Goal: Task Accomplishment & Management: Use online tool/utility

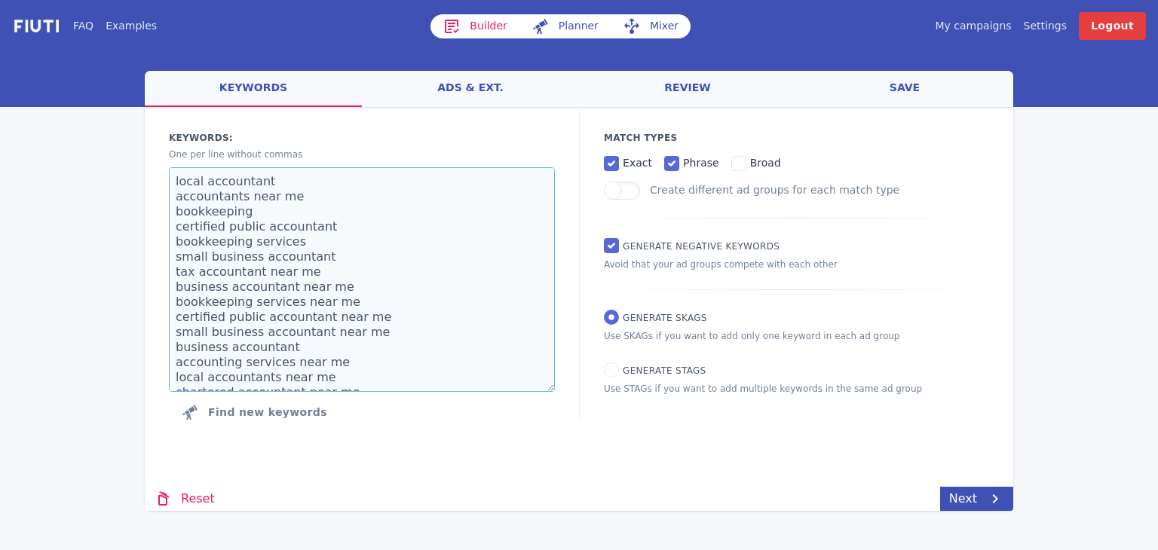
drag, startPoint x: 326, startPoint y: 378, endPoint x: 112, endPoint y: 112, distance: 341.0
click at [112, 112] on div "FAQ Examples Builder Planner Mixer My campaigns Price Settings Login Logout wel…" at bounding box center [579, 255] width 1158 height 511
paste textarea "plants for offices office plant suppliers restaurant plant design plants for re…"
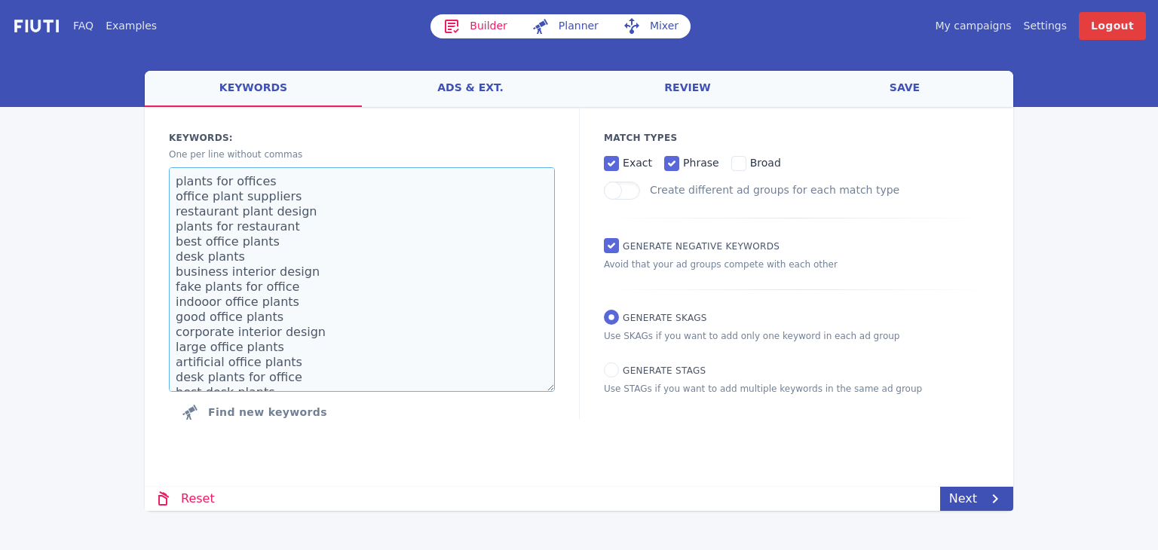
scroll to position [236, 0]
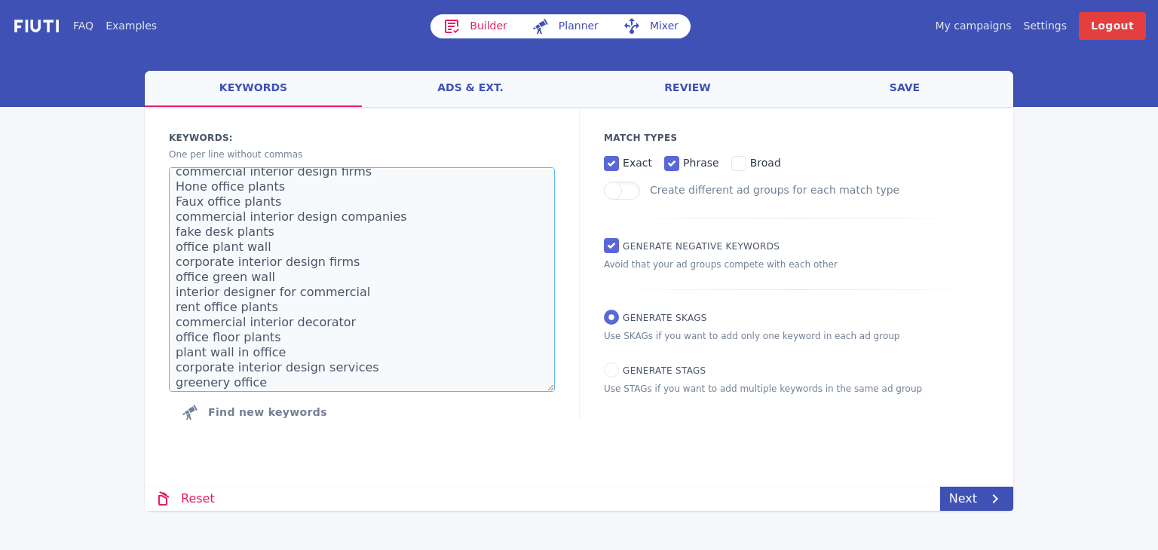
drag, startPoint x: 200, startPoint y: 183, endPoint x: 191, endPoint y: 183, distance: 8.3
click at [191, 183] on textarea "plants for offices office plant suppliers restaurant plant design plants for re…" at bounding box center [362, 279] width 386 height 225
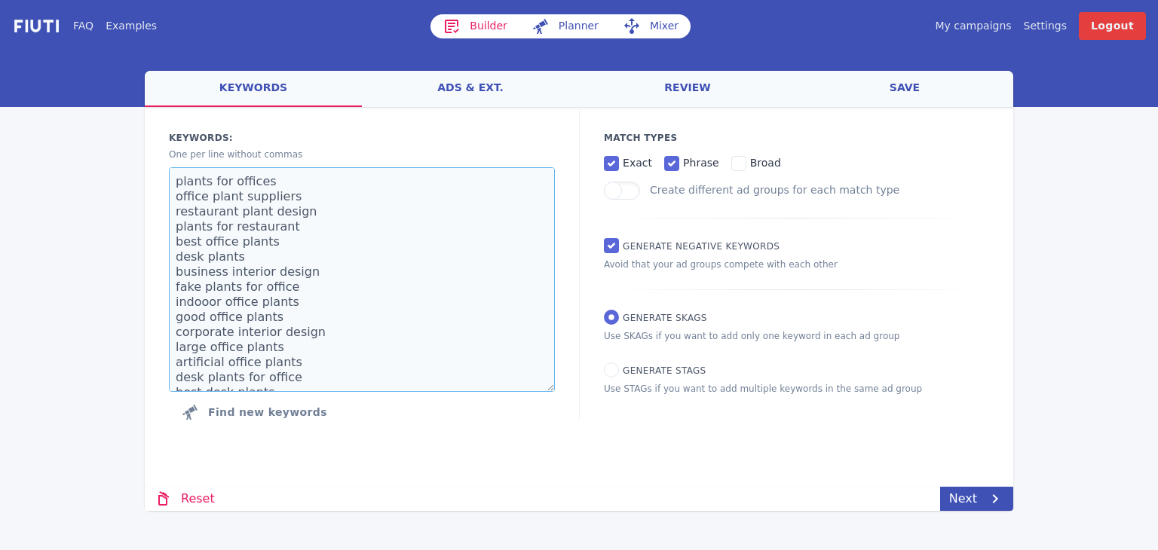
scroll to position [0, 0]
type textarea "plants for offices office plant suppliers restaurant plant design plants for re…"
click at [986, 504] on icon at bounding box center [995, 499] width 18 height 18
click at [363, 295] on textarea "plants for offices office plant suppliers restaurant plant design plants for re…" at bounding box center [362, 279] width 386 height 225
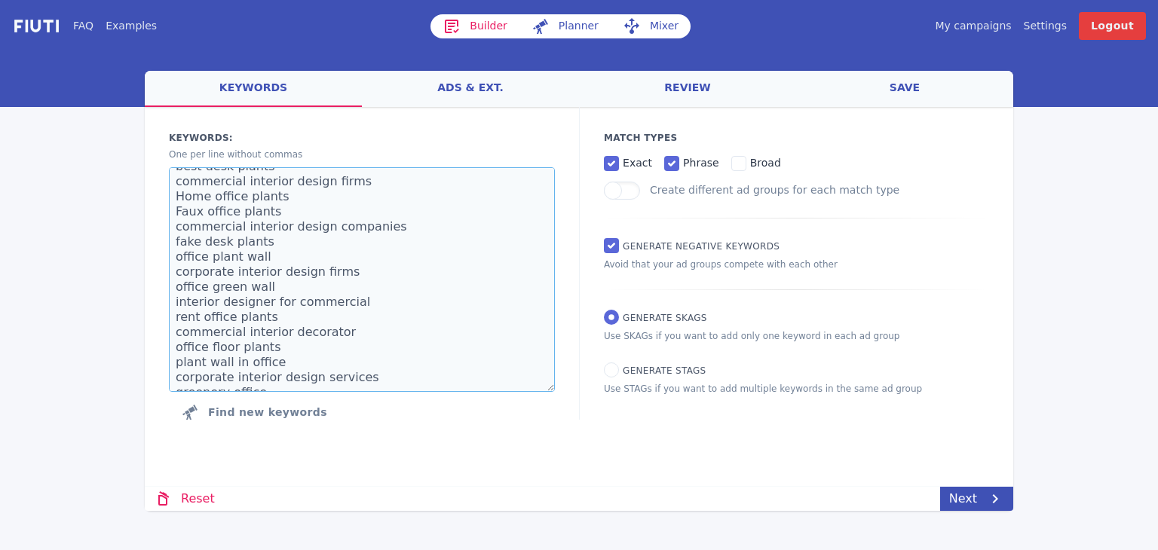
scroll to position [241, 0]
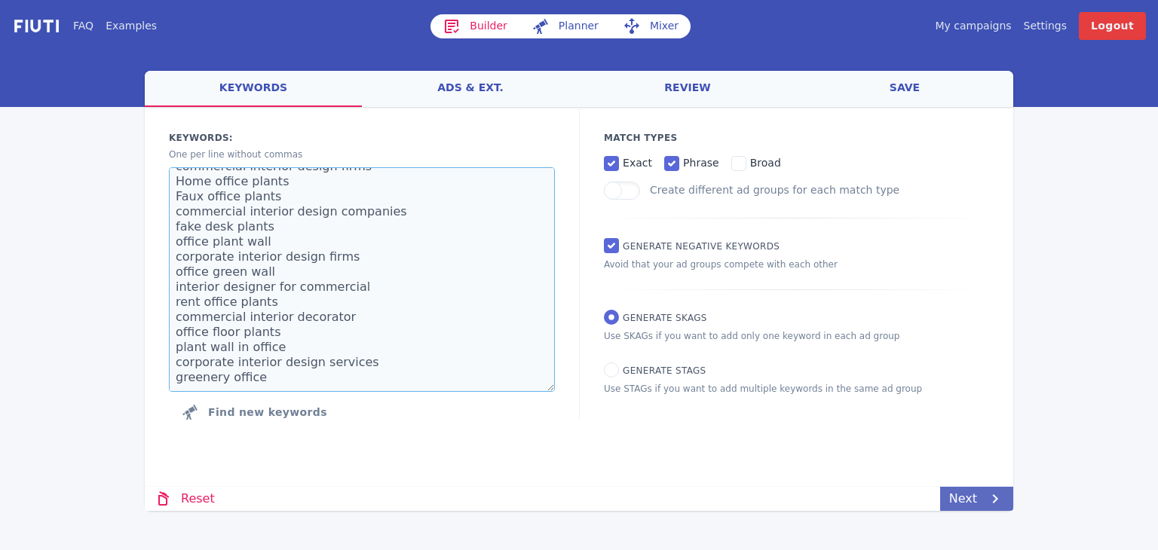
type textarea "plants for offices office plant suppliers restaurant plant design plants for re…"
click at [979, 507] on link "Next" at bounding box center [976, 499] width 73 height 24
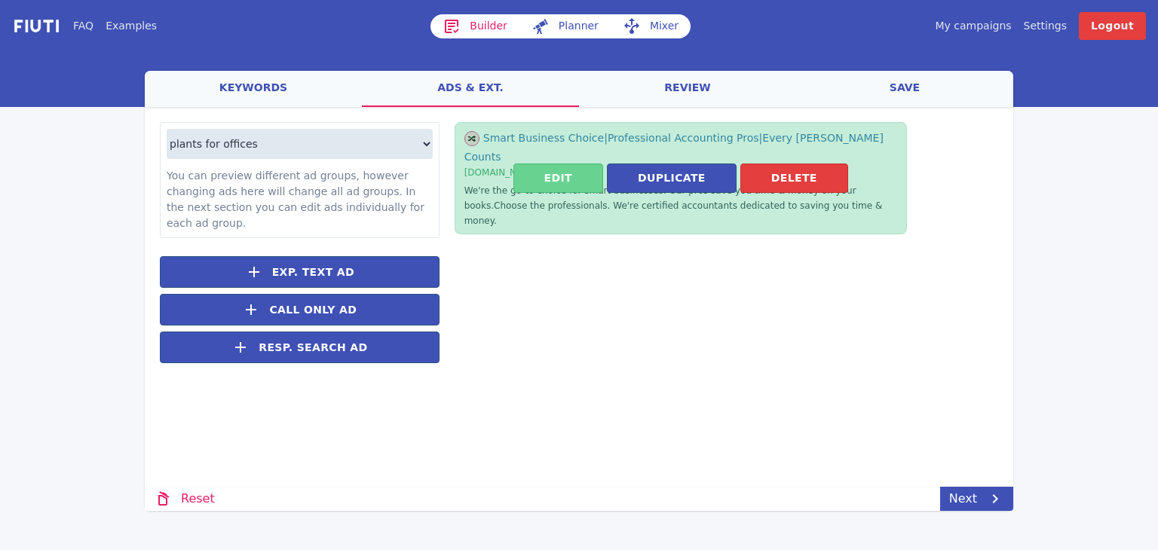
click at [565, 164] on button "Edit" at bounding box center [558, 178] width 90 height 29
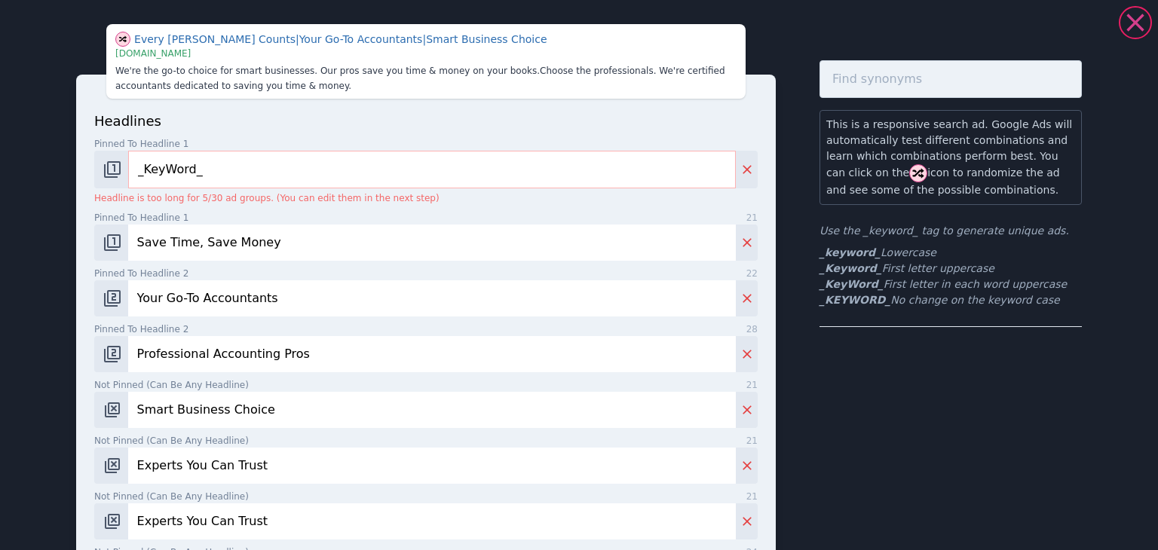
click at [1129, 20] on icon at bounding box center [1135, 23] width 30 height 30
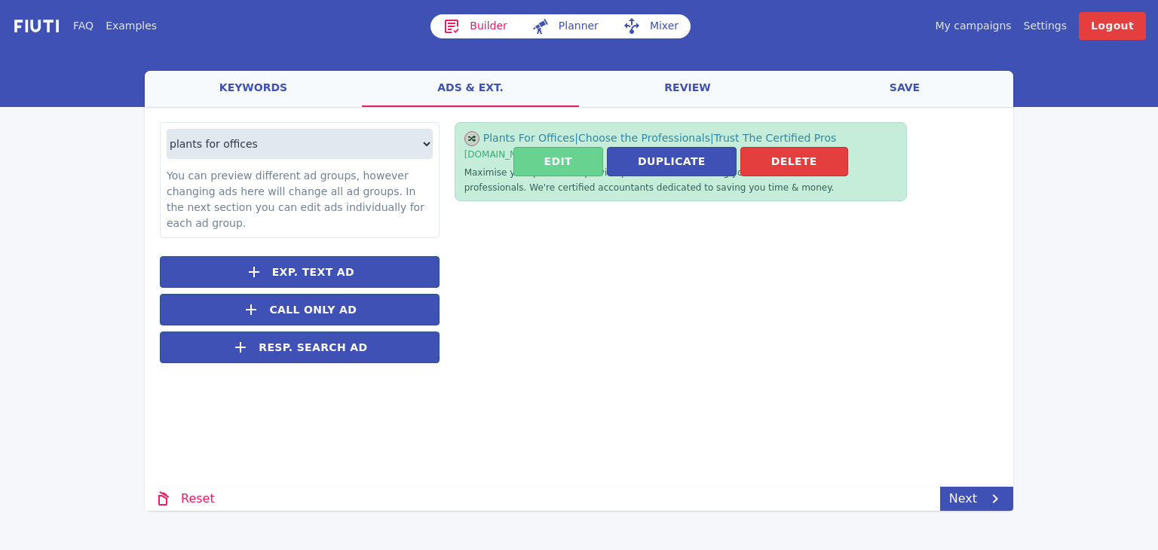
click at [558, 161] on button "Edit" at bounding box center [558, 161] width 90 height 29
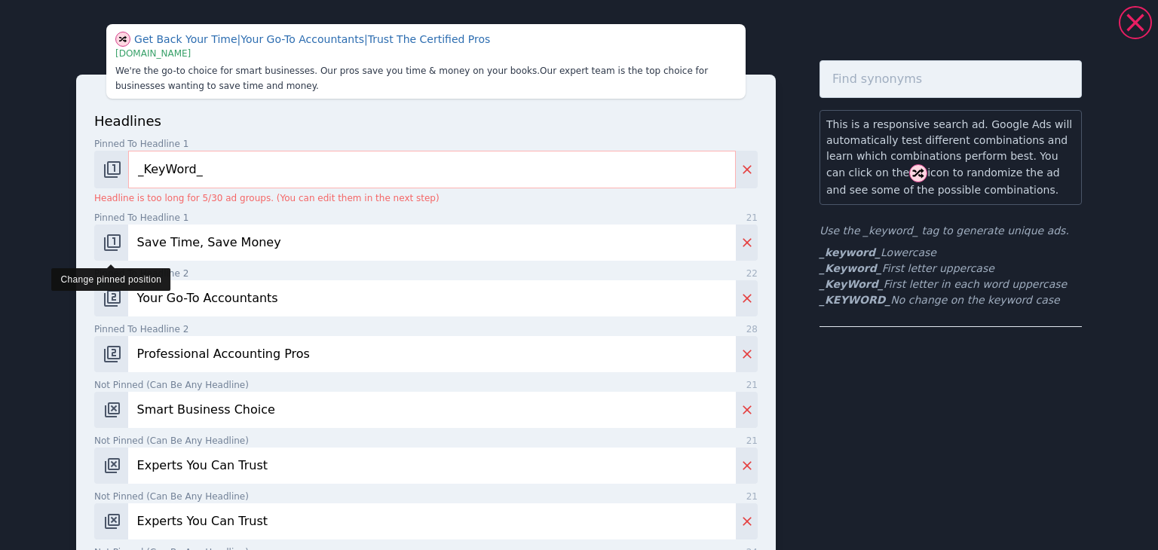
drag, startPoint x: 296, startPoint y: 241, endPoint x: 118, endPoint y: 239, distance: 177.9
click at [118, 239] on div "Save Time, Save Money" at bounding box center [425, 243] width 663 height 36
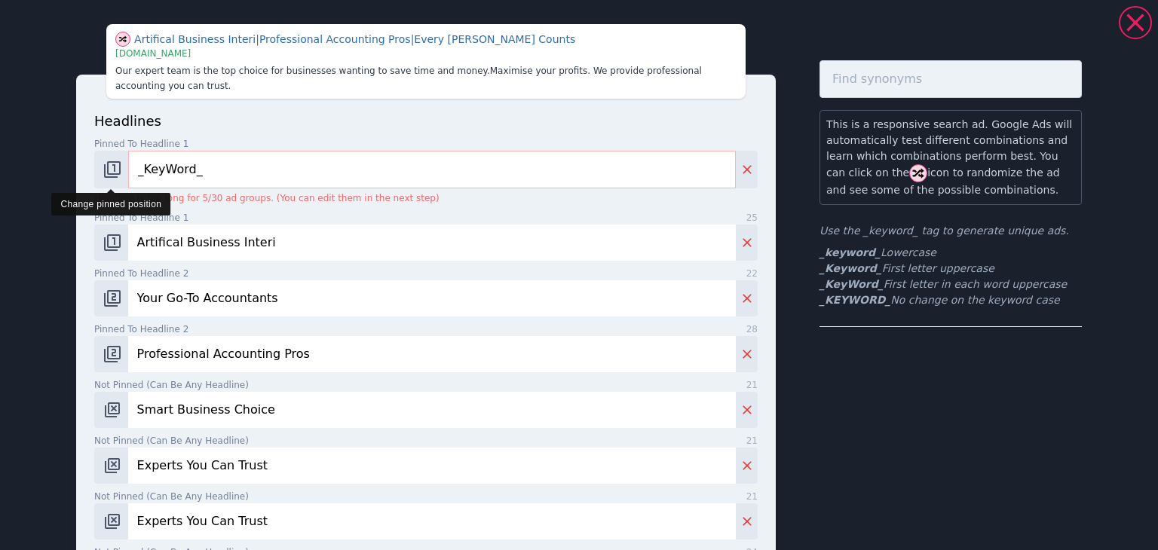
drag, startPoint x: 1137, startPoint y: 79, endPoint x: 132, endPoint y: 229, distance: 1016.1
click at [130, 229] on div "headlines Pinned to headline 1 9 _KeyWord_ Headline is too long for 5/30 ad gro…" at bounding box center [425, 548] width 663 height 875
drag, startPoint x: 204, startPoint y: 227, endPoint x: 38, endPoint y: 231, distance: 166.7
paste input "[URL][DOMAIN_NAME]"
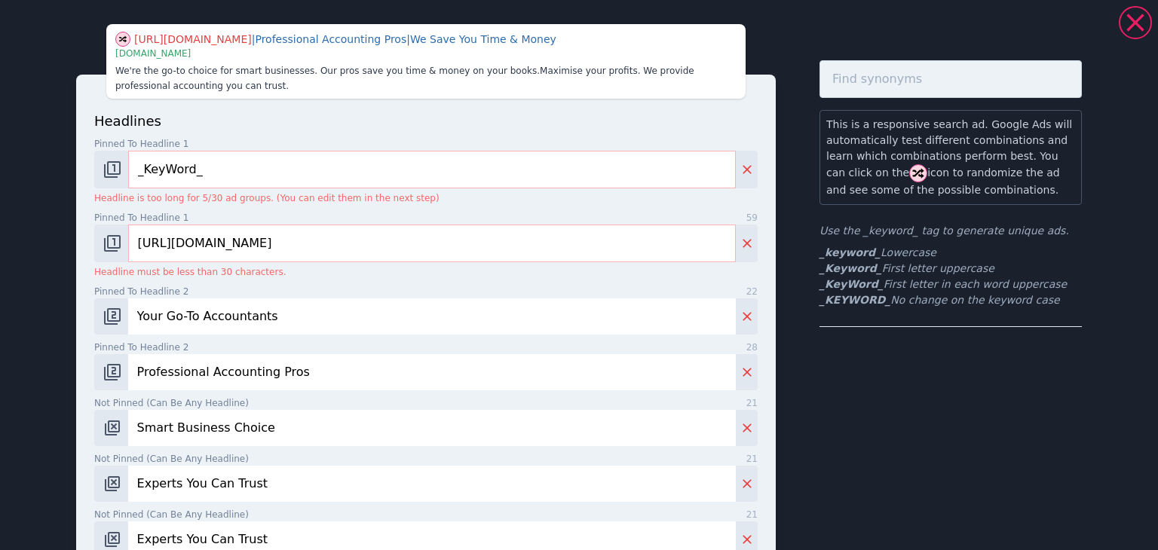
drag, startPoint x: 495, startPoint y: 245, endPoint x: 15, endPoint y: 258, distance: 479.7
paste input "Enhance Your Commercial Space"
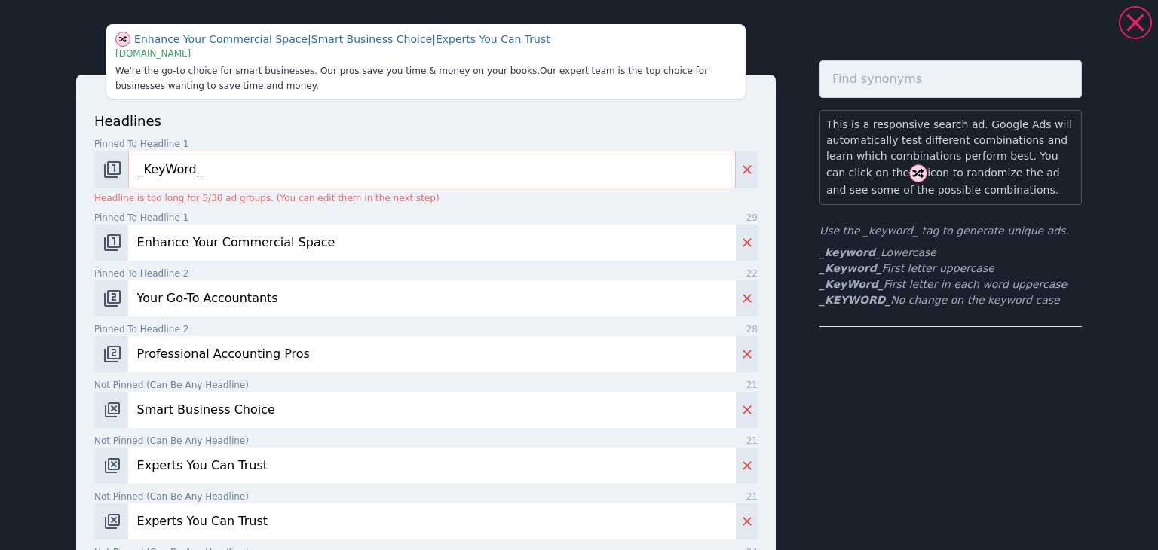
type input "Enhance Your Commercial Space"
drag, startPoint x: 62, startPoint y: 308, endPoint x: 20, endPoint y: 318, distance: 43.3
click at [21, 308] on div "Enhance Your Commercial Space | Smart Business Choice | Experts You Can Trust |…" at bounding box center [579, 275] width 1158 height 550
paste input "Bespoke Artificial Pl"
type input "Bespoke Artificial Plants"
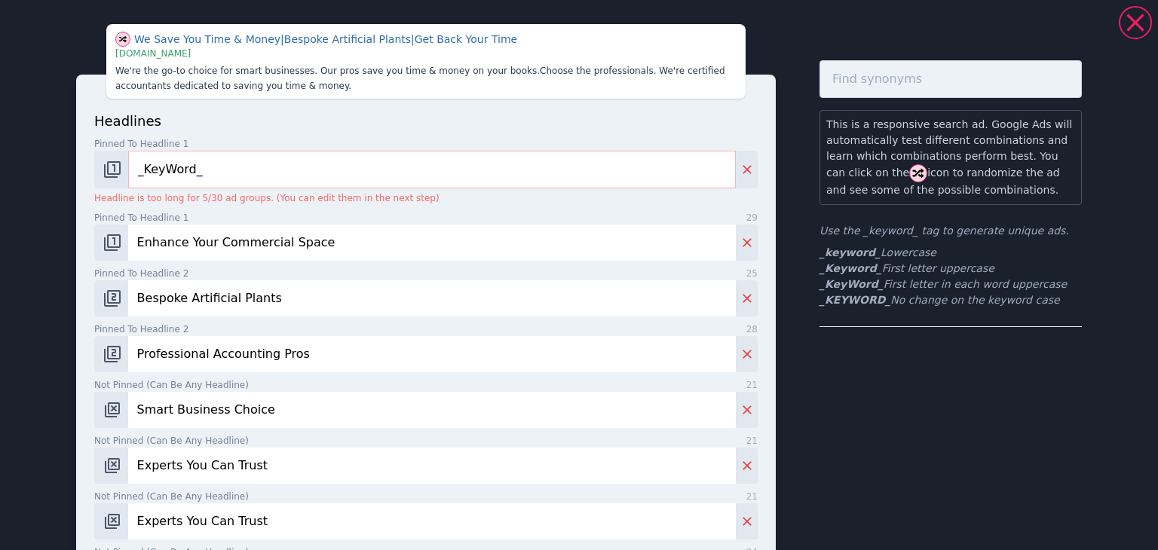
drag, startPoint x: 297, startPoint y: 293, endPoint x: 60, endPoint y: 296, distance: 236.8
drag, startPoint x: 319, startPoint y: 351, endPoint x: 58, endPoint y: 363, distance: 261.2
paste input "Design Your Dream Office"
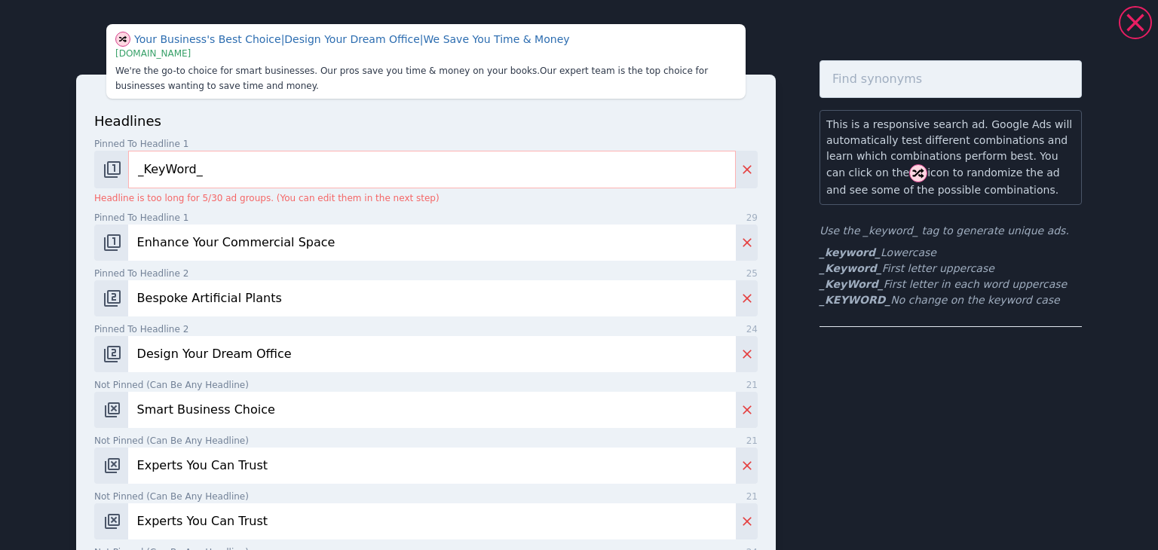
type input "Design Your Dream Office"
drag, startPoint x: 272, startPoint y: 417, endPoint x: 50, endPoint y: 425, distance: 222.6
paste input "[PERSON_NAME], Zero Upkeep"
type input "[PERSON_NAME], Zero Upkeep"
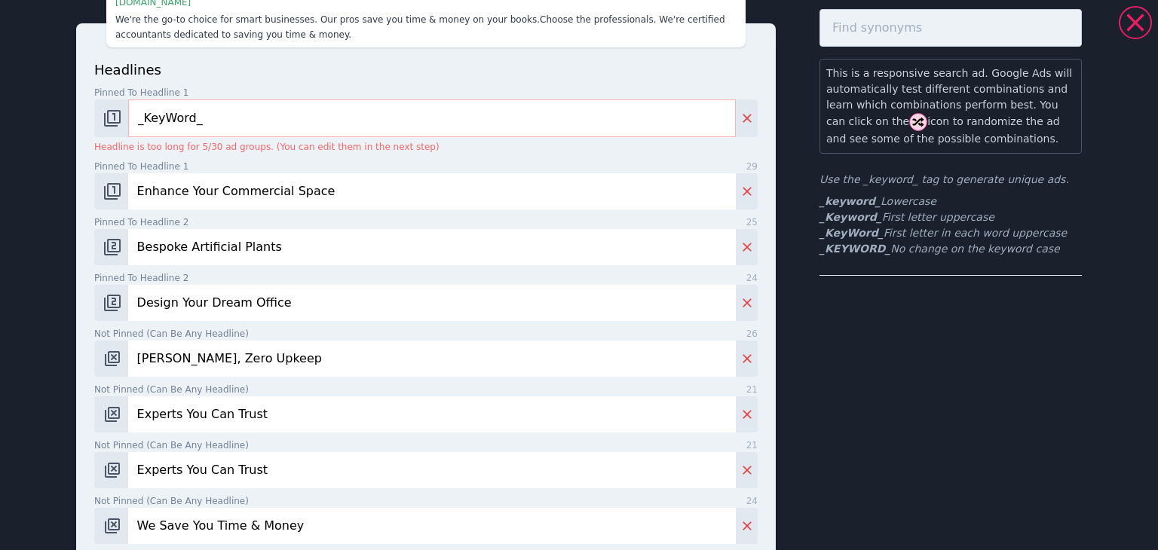
scroll to position [75, 0]
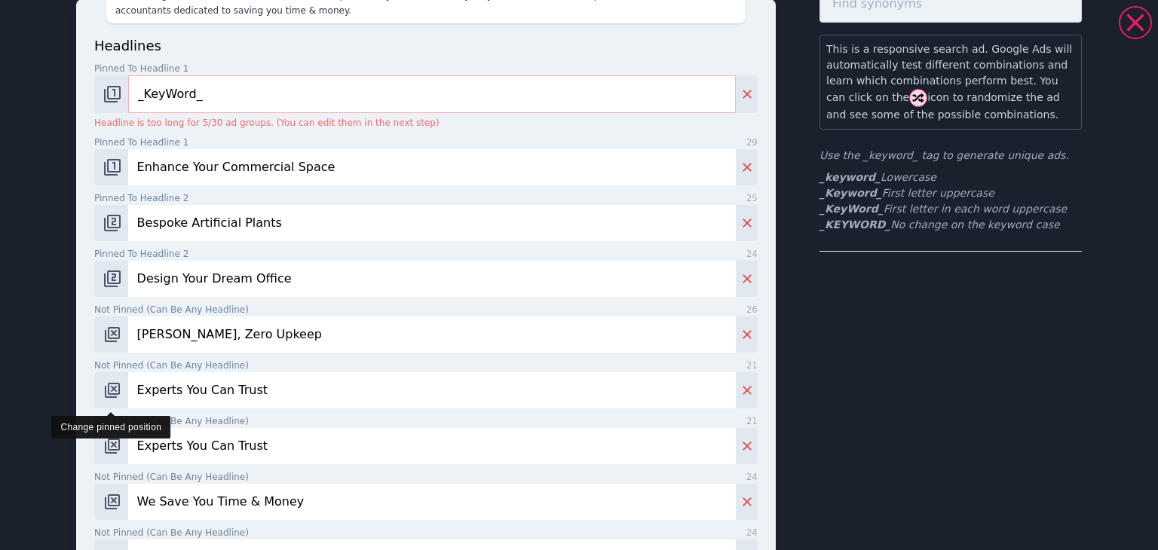
drag, startPoint x: 264, startPoint y: 391, endPoint x: 116, endPoint y: 393, distance: 147.8
click at [116, 393] on div "Experts You Can Trust" at bounding box center [425, 390] width 663 height 36
paste input "Artificial Plants for Business"
type input "Artificial Plants for Business"
drag, startPoint x: 290, startPoint y: 446, endPoint x: 87, endPoint y: 454, distance: 202.2
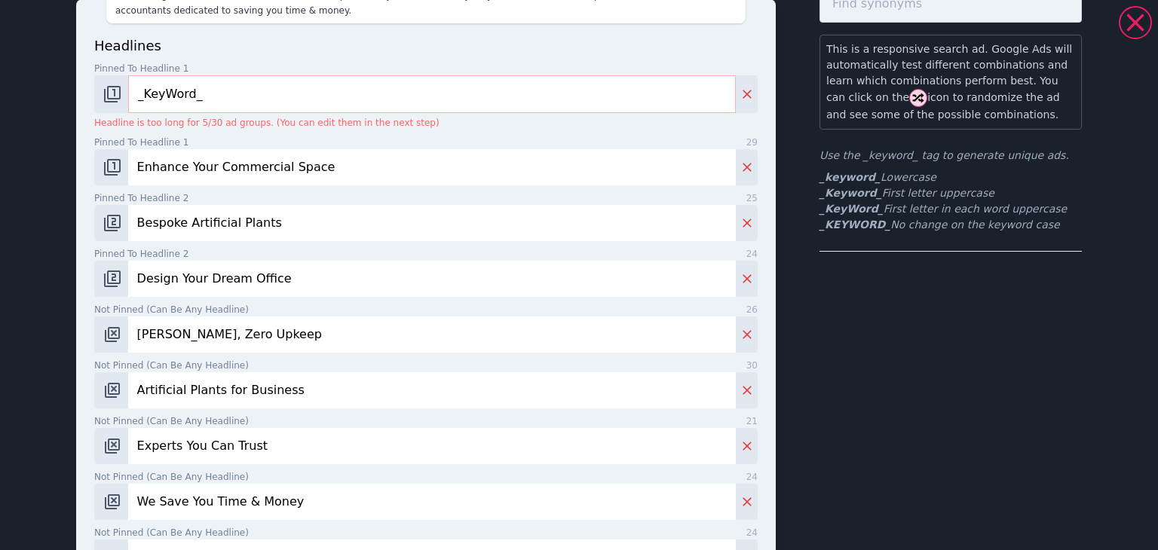
paste input "Perfect for Bars & Restaurants"
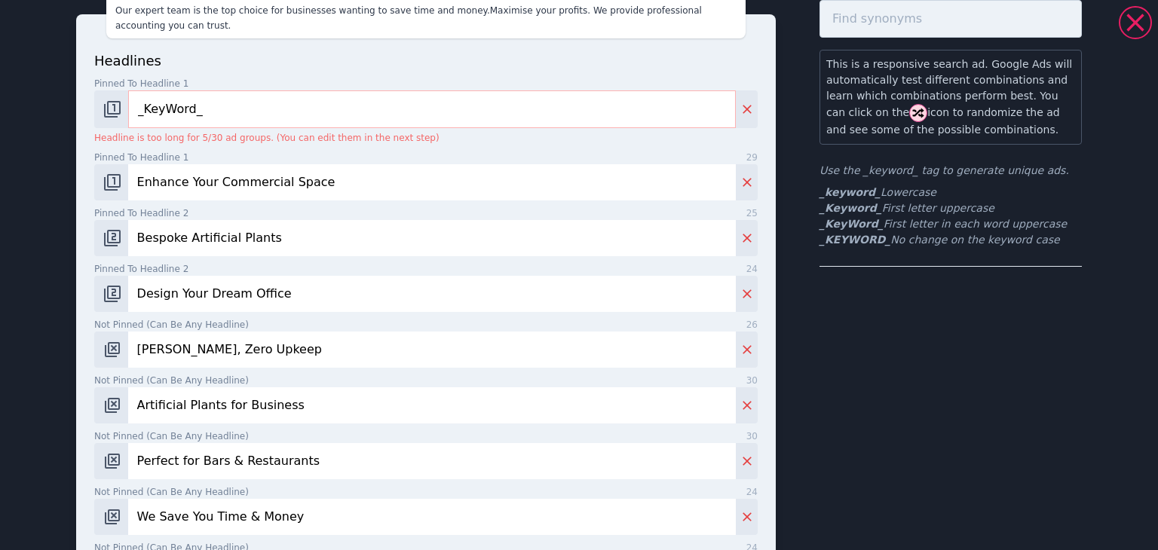
type input "Perfect for Bars & Restaurants"
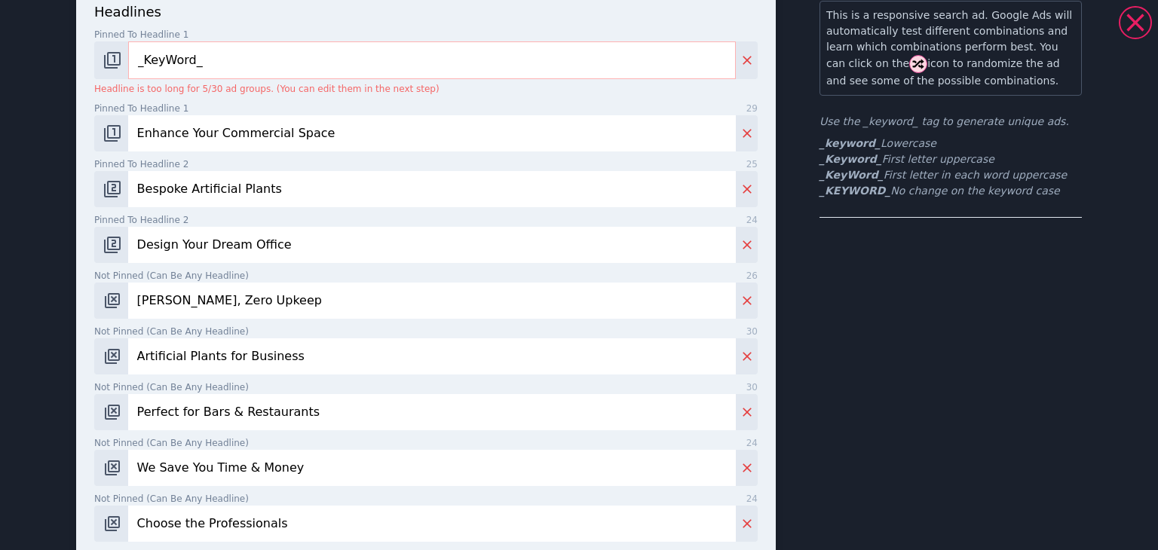
scroll to position [136, 0]
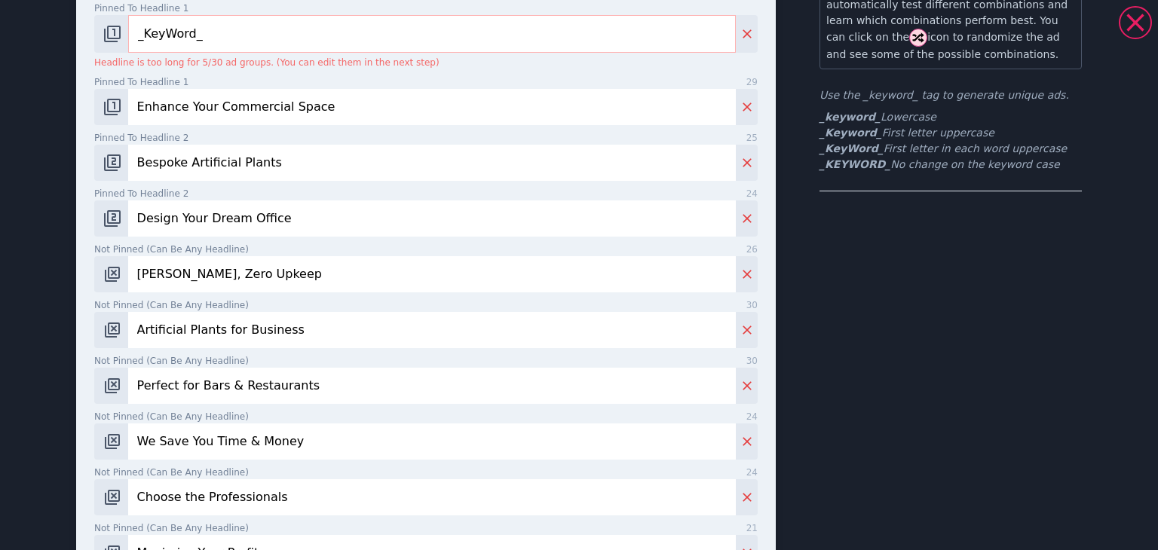
drag, startPoint x: 313, startPoint y: 427, endPoint x: 155, endPoint y: 437, distance: 158.6
click at [42, 429] on div "Perfect for Bars & Restaurants | Artificial Plants for Business | Maximise Your…" at bounding box center [579, 540] width 1086 height 1340
paste input "Beautiful Biophilic Design"
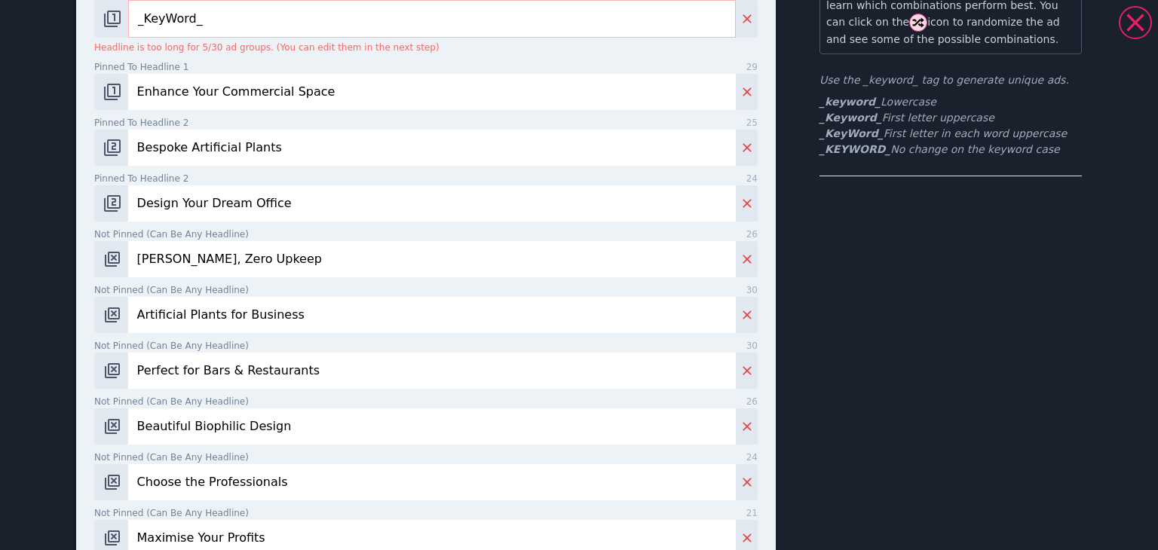
type input "Beautiful Biophilic Design"
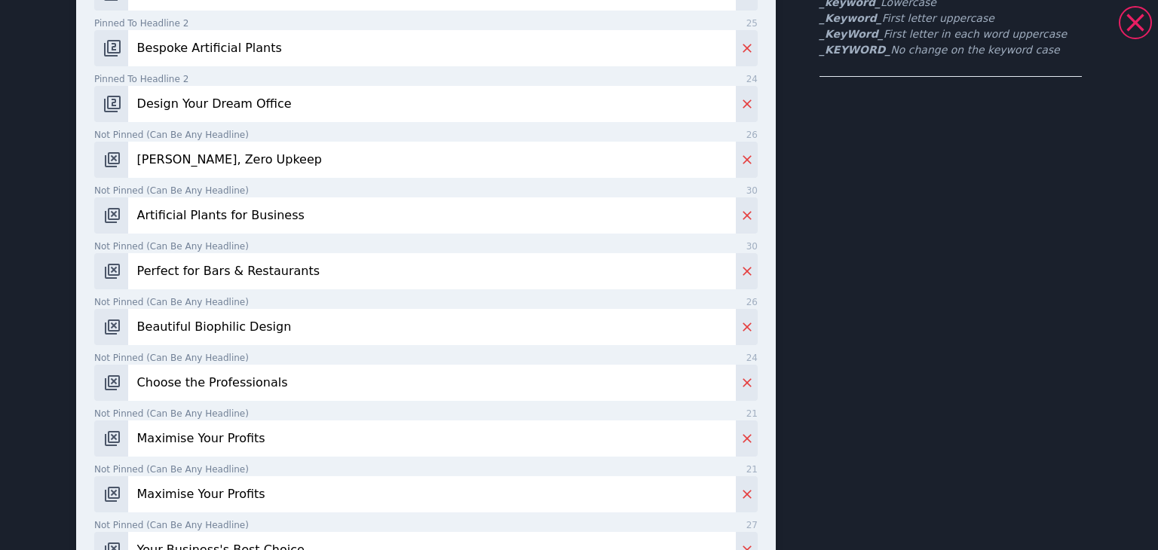
scroll to position [302, 0]
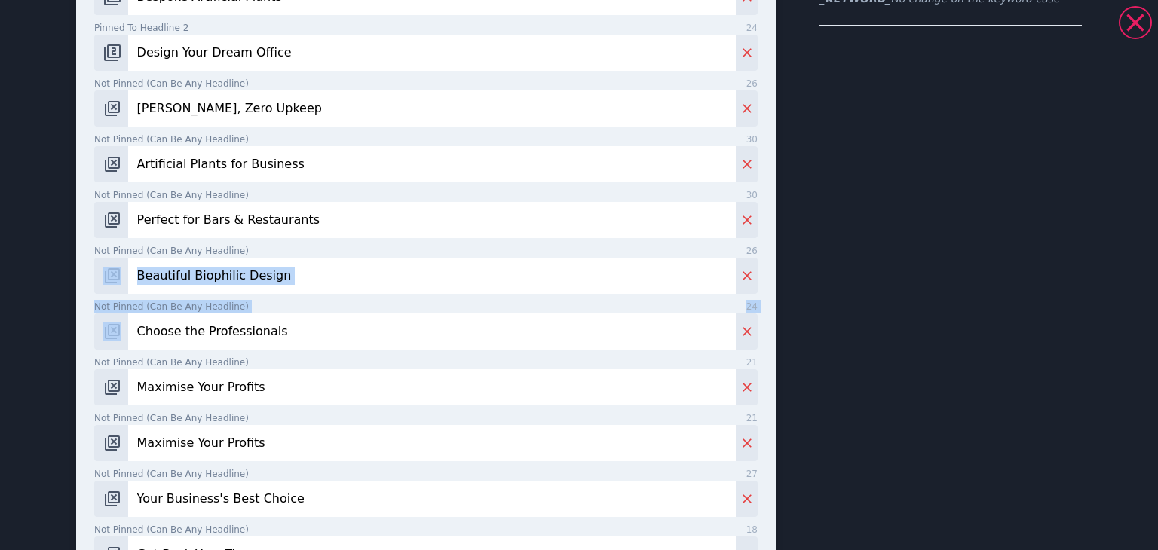
drag, startPoint x: 1110, startPoint y: 140, endPoint x: 205, endPoint y: 344, distance: 927.3
click at [108, 340] on div "headlines Pinned to headline 1 9 _KeyWord_ Headline is too long for 5/30 ad gro…" at bounding box center [426, 386] width 700 height 1226
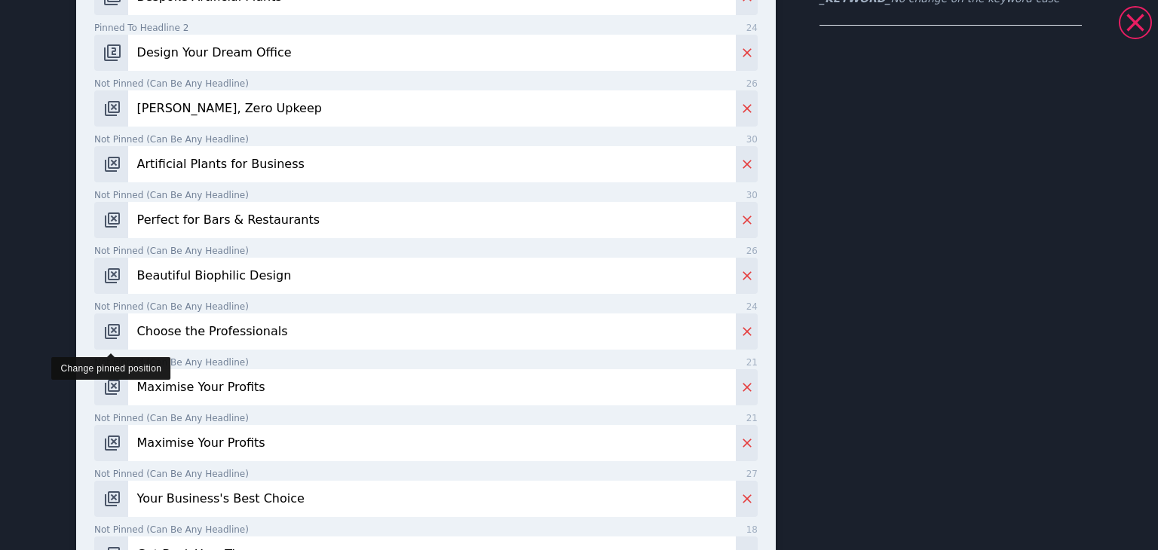
drag, startPoint x: 191, startPoint y: 333, endPoint x: 121, endPoint y: 334, distance: 70.1
click at [121, 334] on div "Choose the Professionals" at bounding box center [425, 332] width 663 height 36
paste input "Beautiful Biophilic Design"
type input "Beautiful Biophilic Design"
drag, startPoint x: 257, startPoint y: 387, endPoint x: 74, endPoint y: 402, distance: 183.8
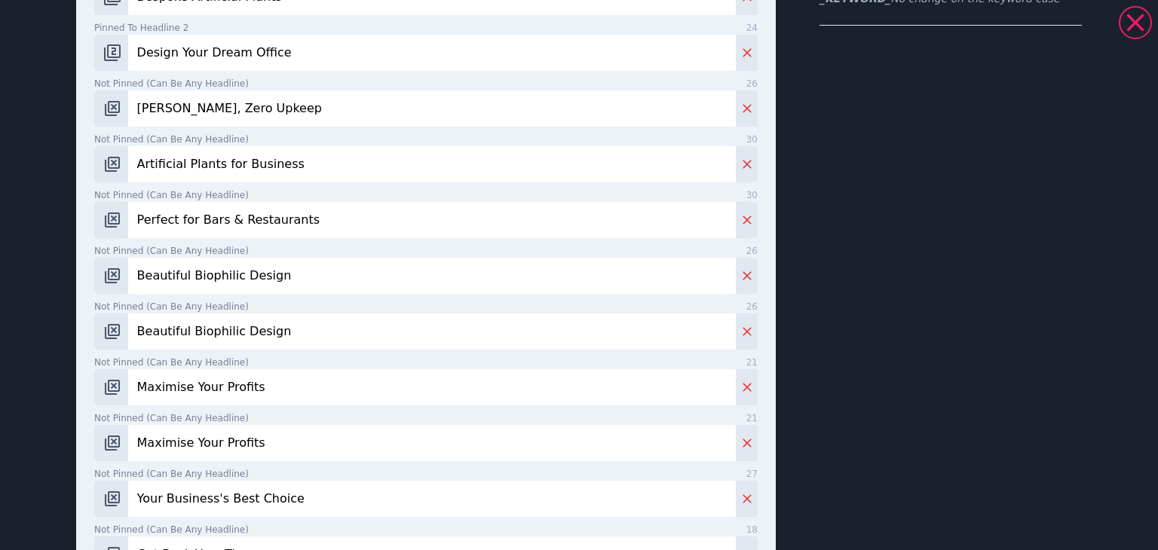
click at [76, 402] on div "headlines Pinned to headline 1 9 _KeyWord_ Headline is too long for 5/30 ad gro…" at bounding box center [426, 386] width 700 height 1226
paste input "Elevate Your Workspace"
type input "Elevate Your Workspace"
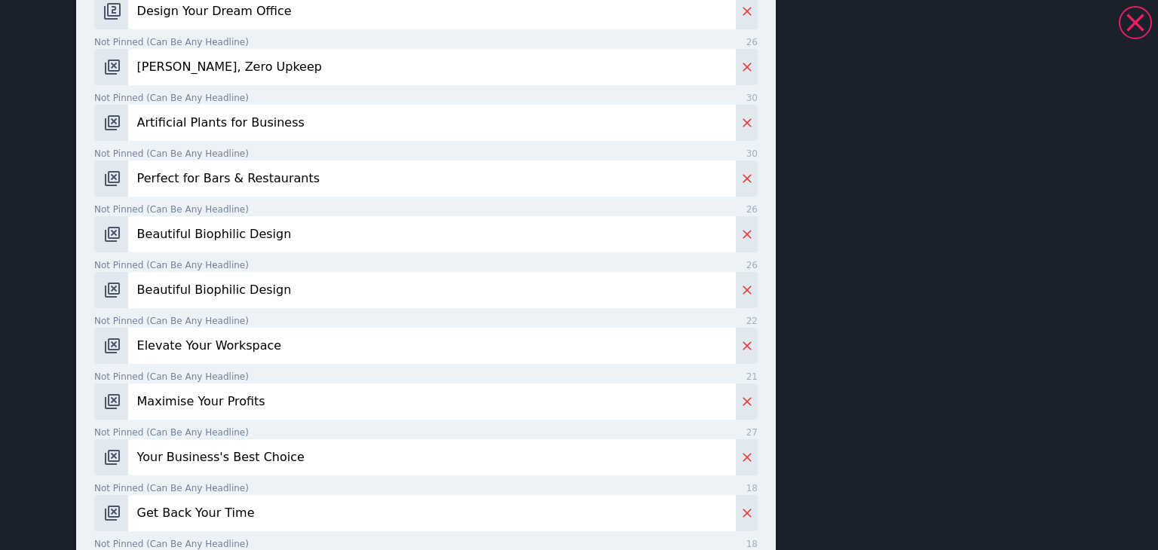
scroll to position [377, 0]
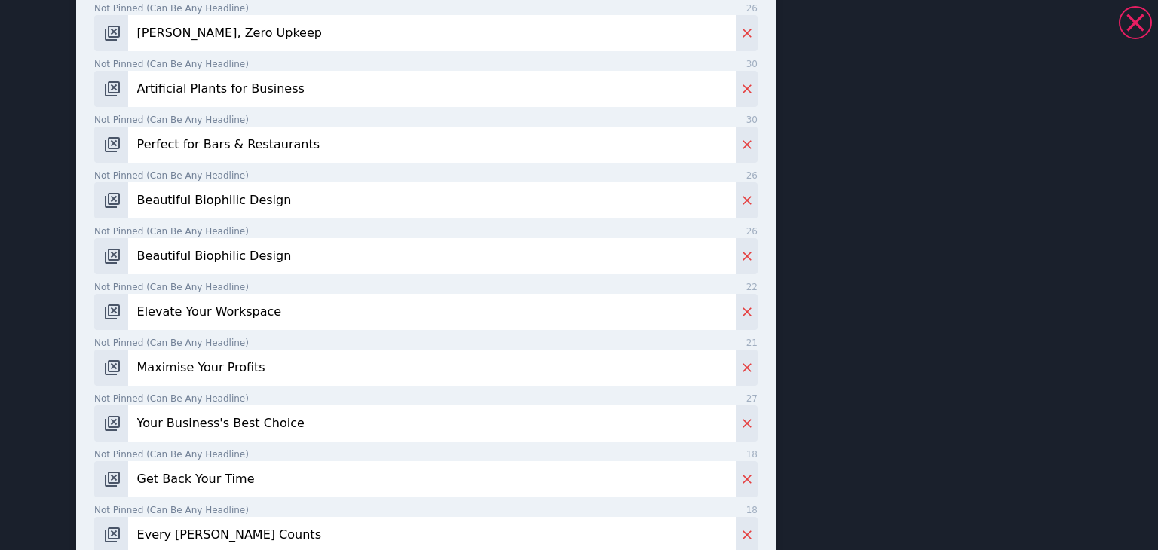
drag, startPoint x: 276, startPoint y: 364, endPoint x: 130, endPoint y: 371, distance: 146.4
click at [130, 371] on input "Maximise Your Profits" at bounding box center [432, 368] width 608 height 36
paste input "Improve Ambience & Wellbeing"
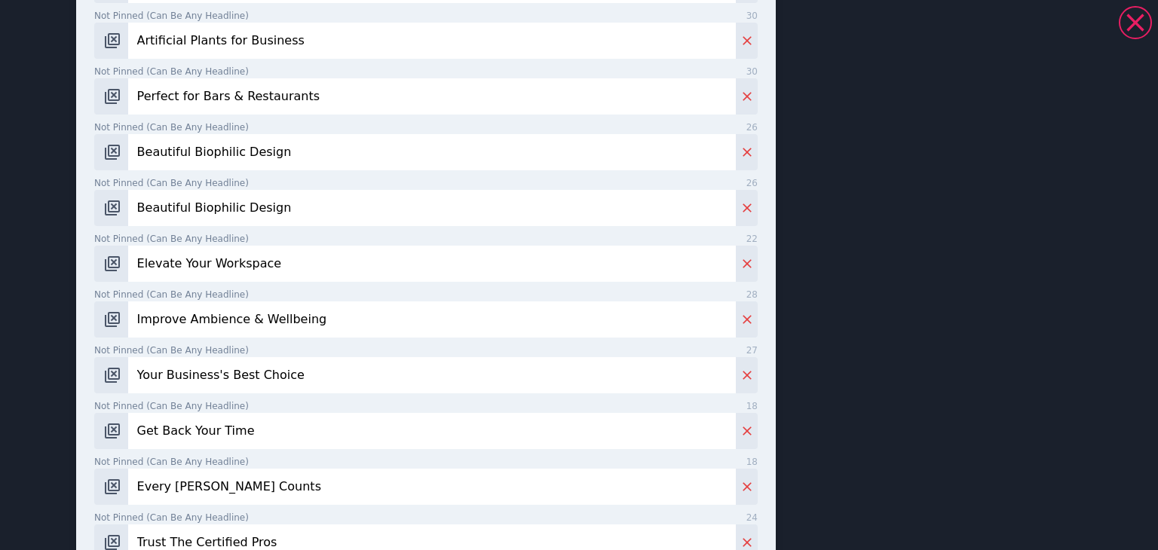
scroll to position [452, 0]
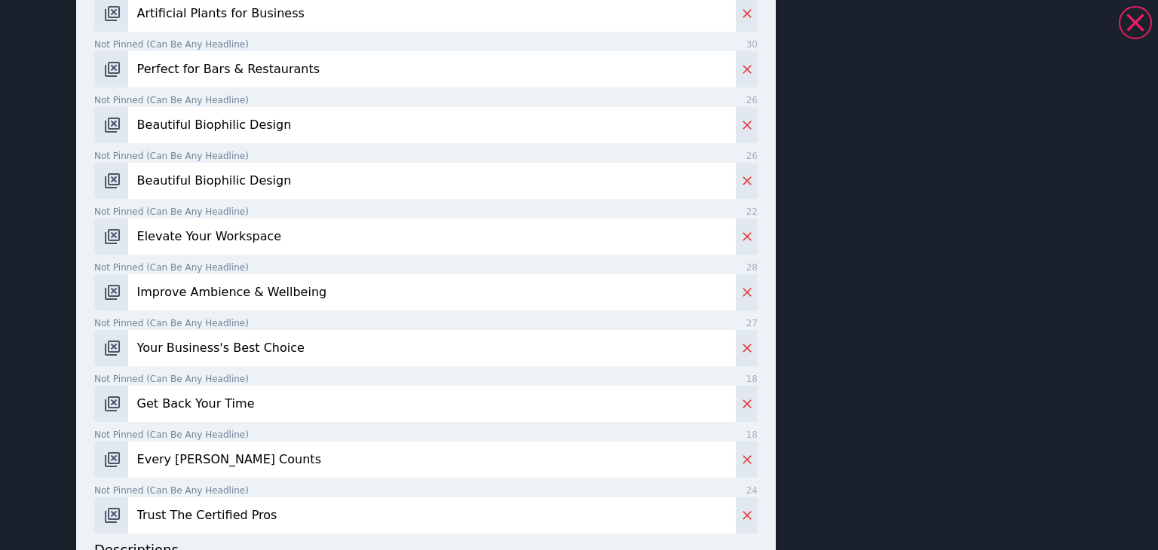
type input "Improve Ambience & Wellbeing"
drag, startPoint x: 296, startPoint y: 346, endPoint x: 170, endPoint y: 351, distance: 126.0
click at [128, 355] on input "Your Business's Best Choice" at bounding box center [432, 348] width 608 height 36
paste input "[URL][DOMAIN_NAME]"
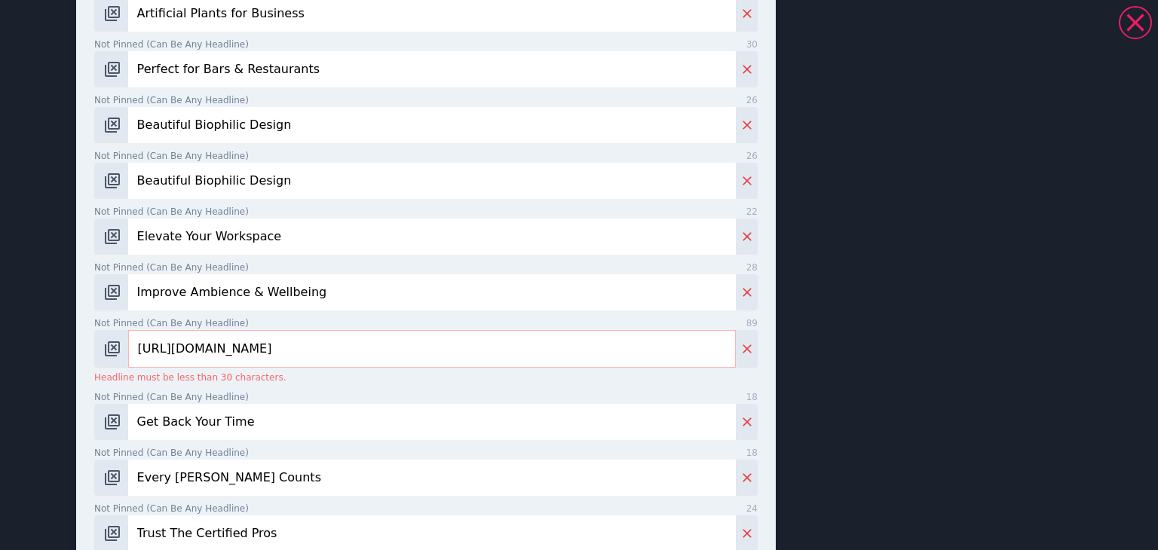
scroll to position [467, 0]
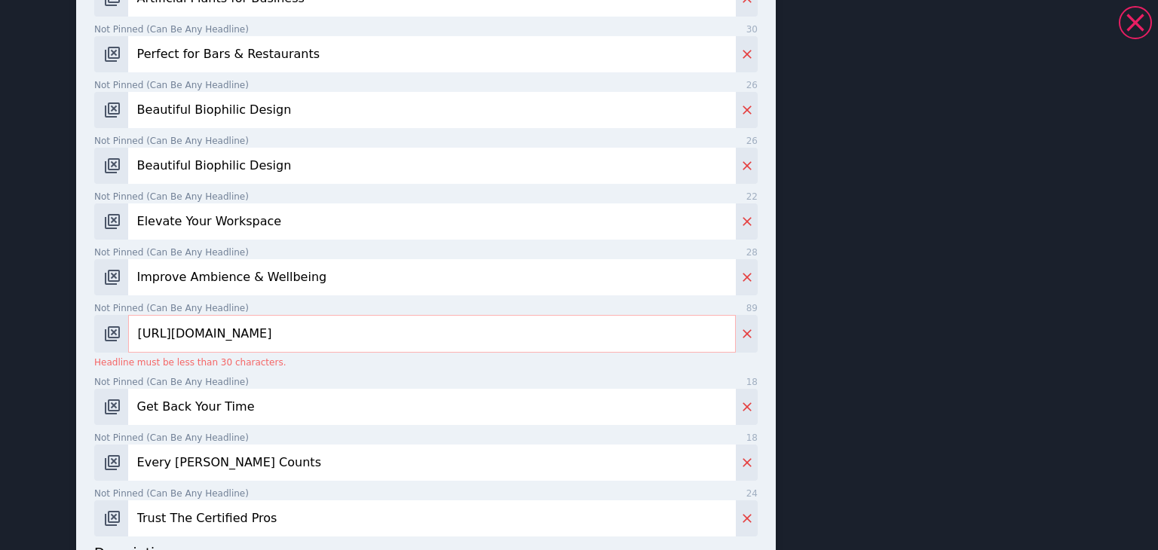
click at [332, 350] on input "[URL][DOMAIN_NAME]" at bounding box center [432, 334] width 608 height 38
click at [336, 348] on input "[URL][DOMAIN_NAME]" at bounding box center [432, 334] width 608 height 38
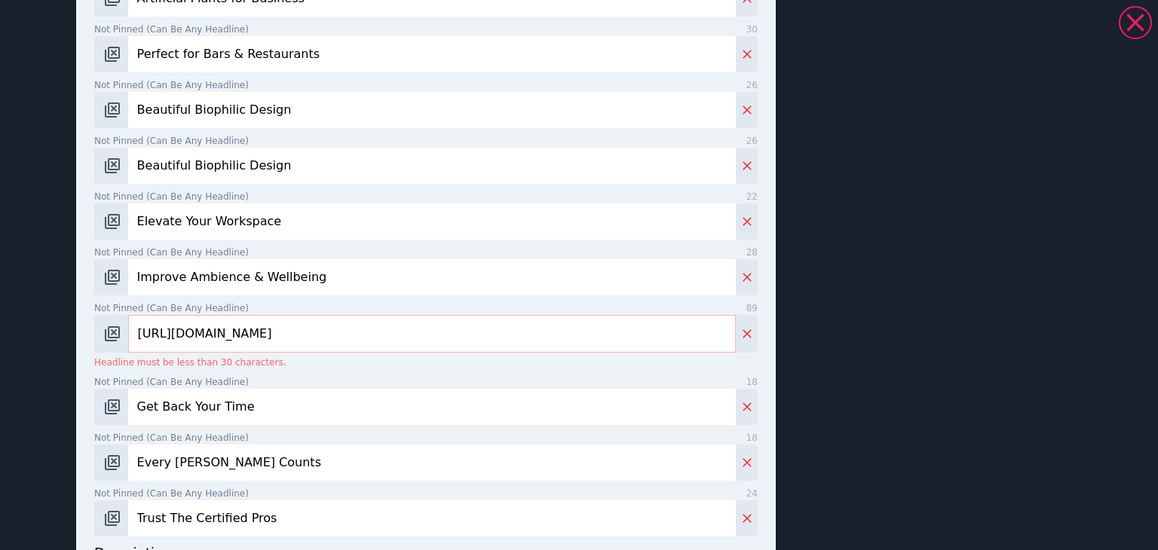
paste input "Realistic Plants For"
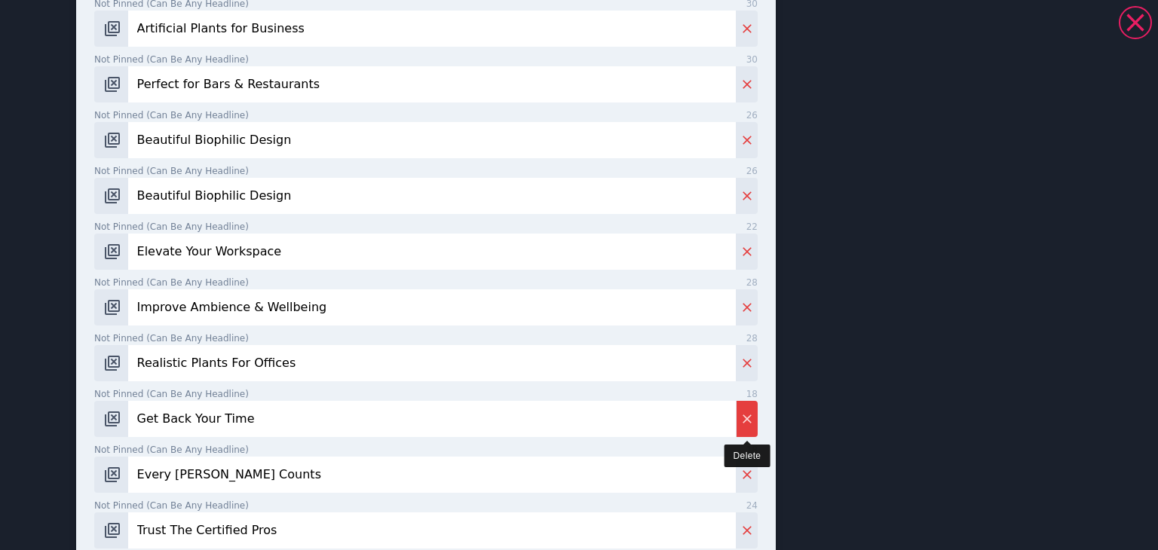
type input "Realistic Plants For Offices"
click at [740, 412] on icon "Delete" at bounding box center [747, 419] width 15 height 15
type input "Every [PERSON_NAME] Counts"
type input "Trust The Certified Pros"
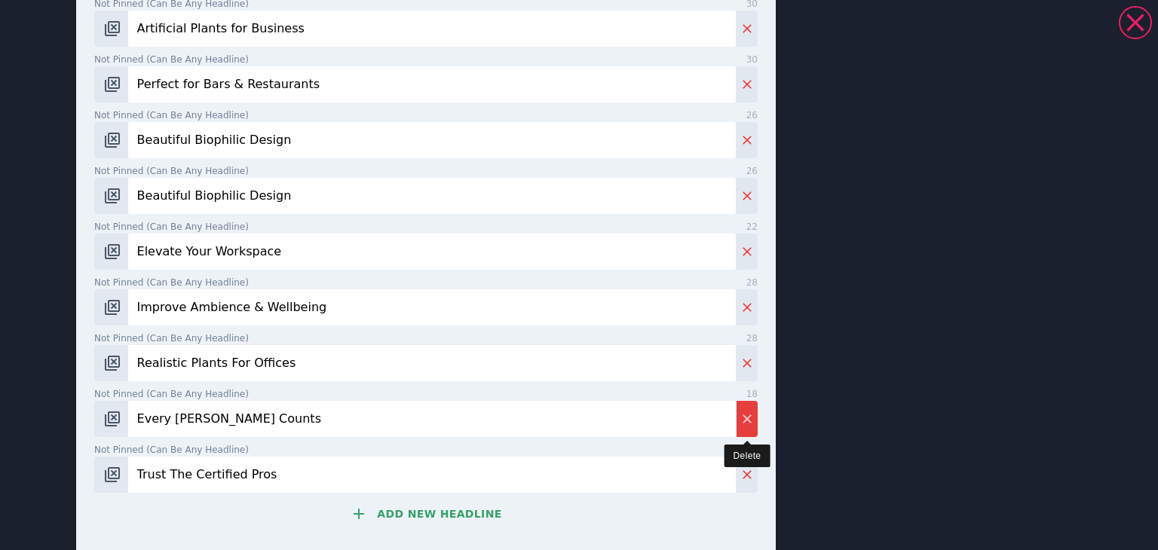
click at [740, 412] on icon "Delete" at bounding box center [747, 419] width 15 height 15
type input "Trust The Certified Pros"
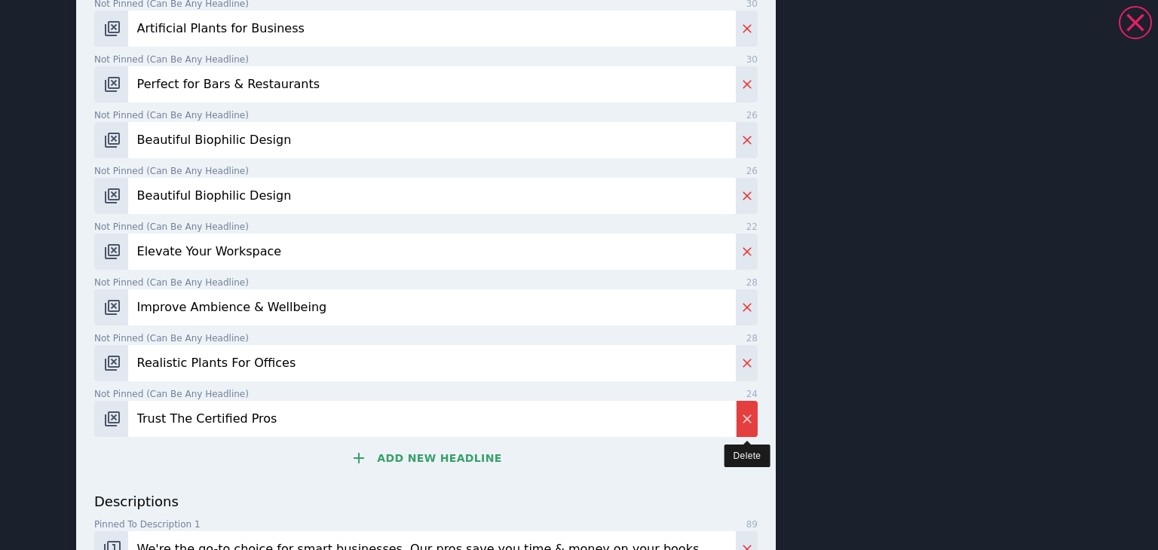
click at [740, 412] on icon "Delete" at bounding box center [747, 419] width 15 height 15
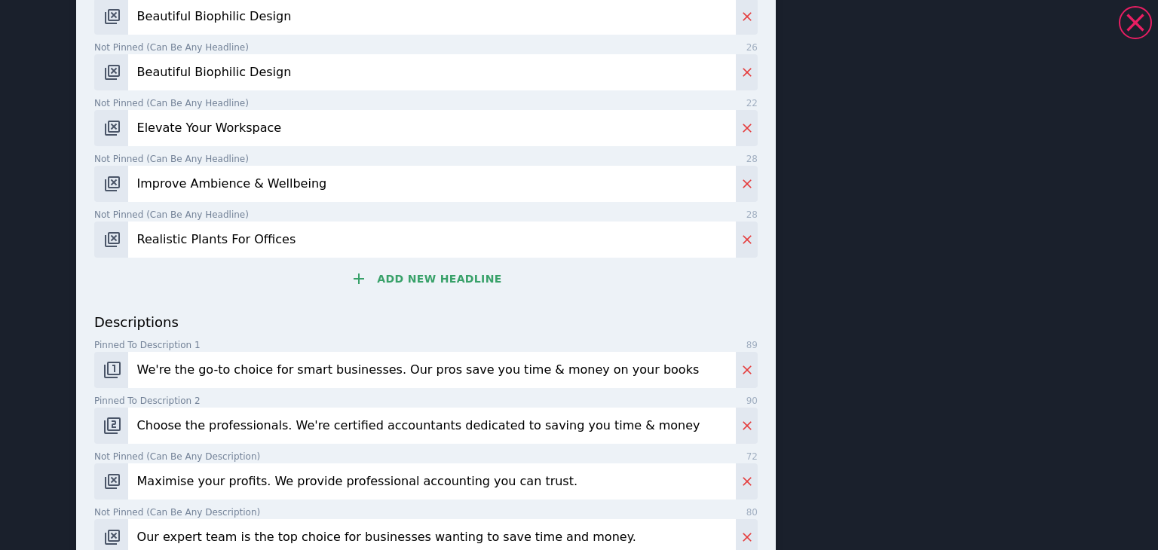
scroll to position [588, 0]
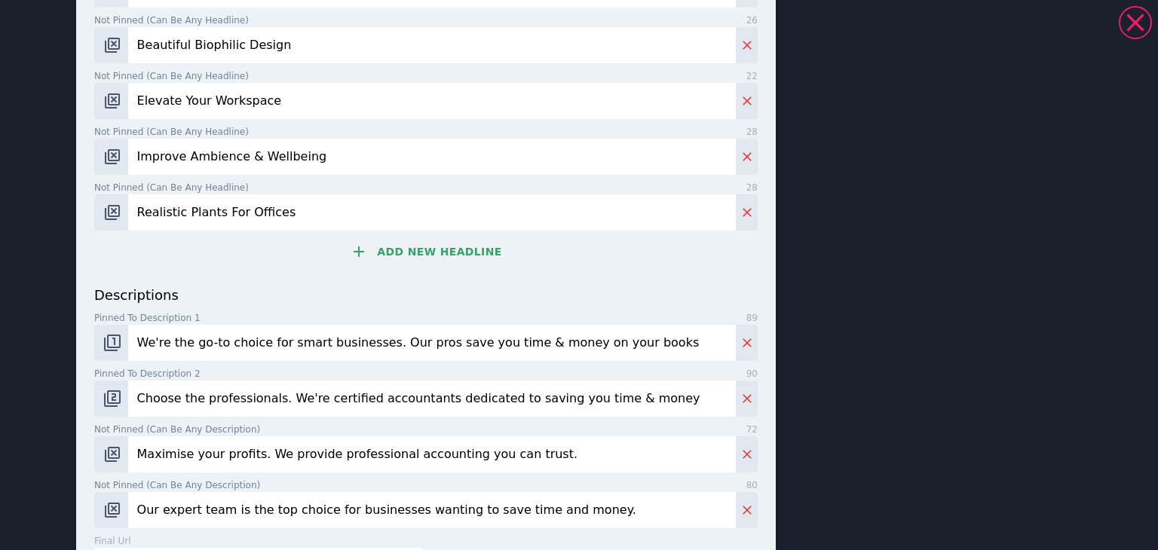
click at [271, 339] on input "We're the go-to choice for smart businesses. Our pros save you time & money on …" at bounding box center [432, 343] width 608 height 36
click at [274, 331] on input "We're the go-to choice for smart businesses. Our pros save you time & money on …" at bounding box center [432, 343] width 608 height 36
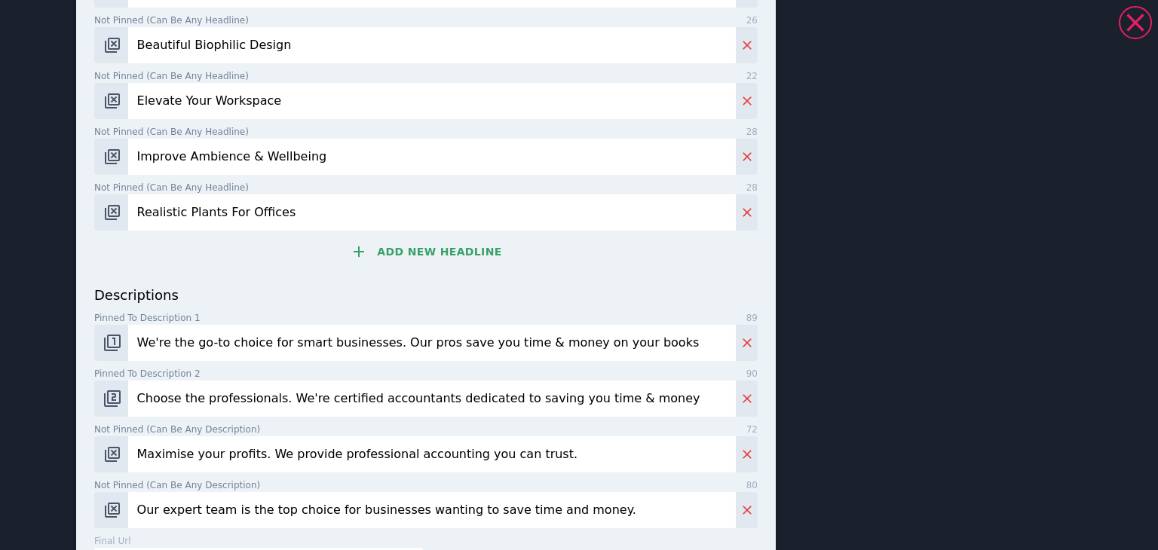
click at [274, 331] on input "We're the go-to choice for smart businesses. Our pros save you time & money on …" at bounding box center [432, 343] width 608 height 36
click at [271, 331] on input "We're the go-to choice for smart businesses. Our pros save you time & money on …" at bounding box center [432, 343] width 608 height 36
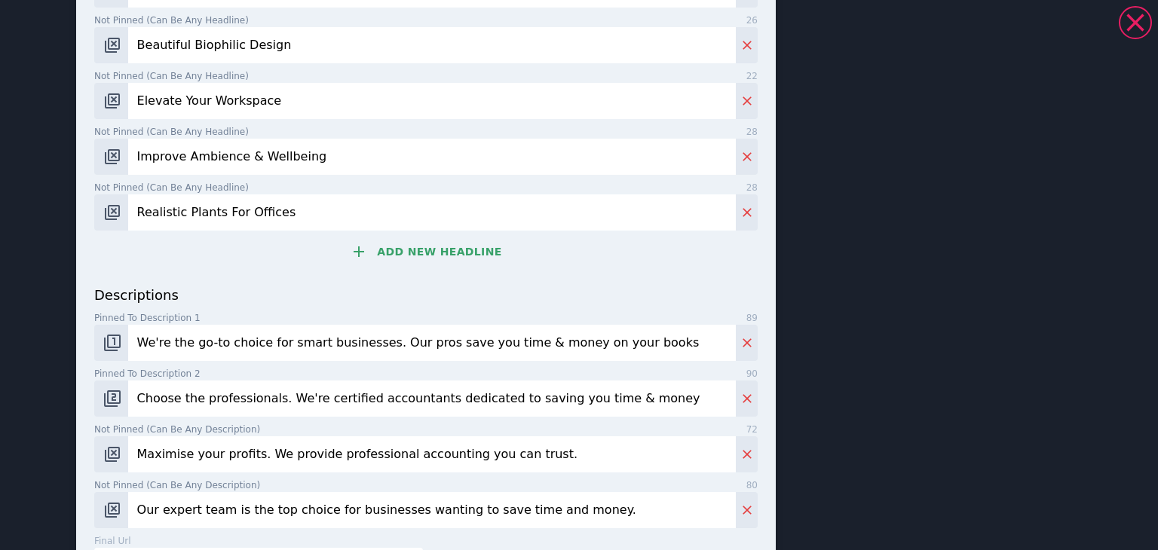
paste input "Transform your office, bar, or salon with high-quality, bespoke artificial plan…"
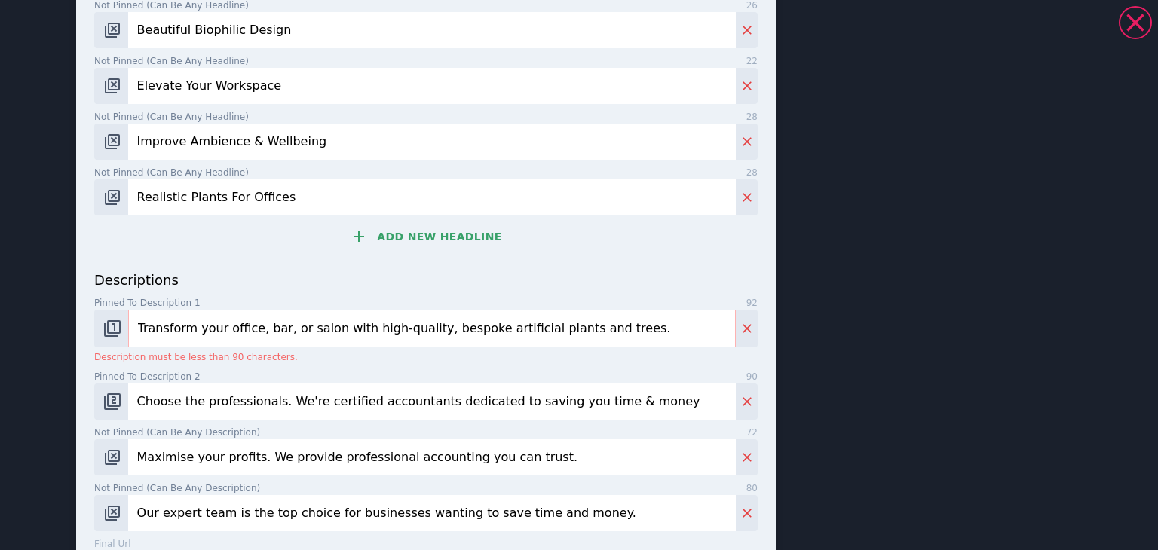
drag, startPoint x: 562, startPoint y: 329, endPoint x: 555, endPoint y: 322, distance: 10.7
click at [546, 329] on input "Transform your office, bar, or salon with high-quality, bespoke artificial plan…" at bounding box center [432, 329] width 608 height 38
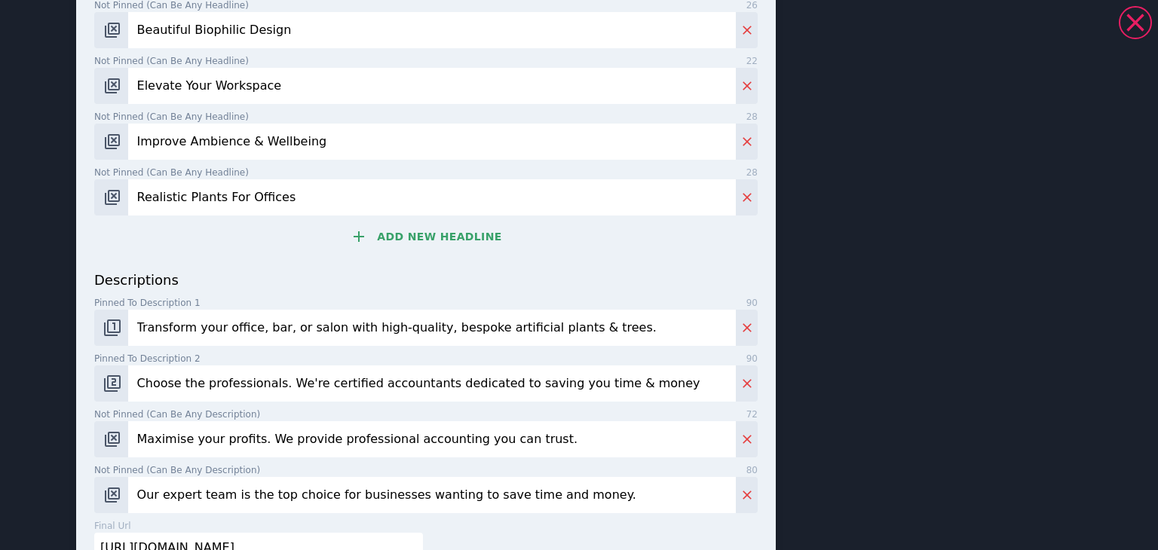
type input "Transform your office, bar, or salon with high-quality, bespoke artificial plan…"
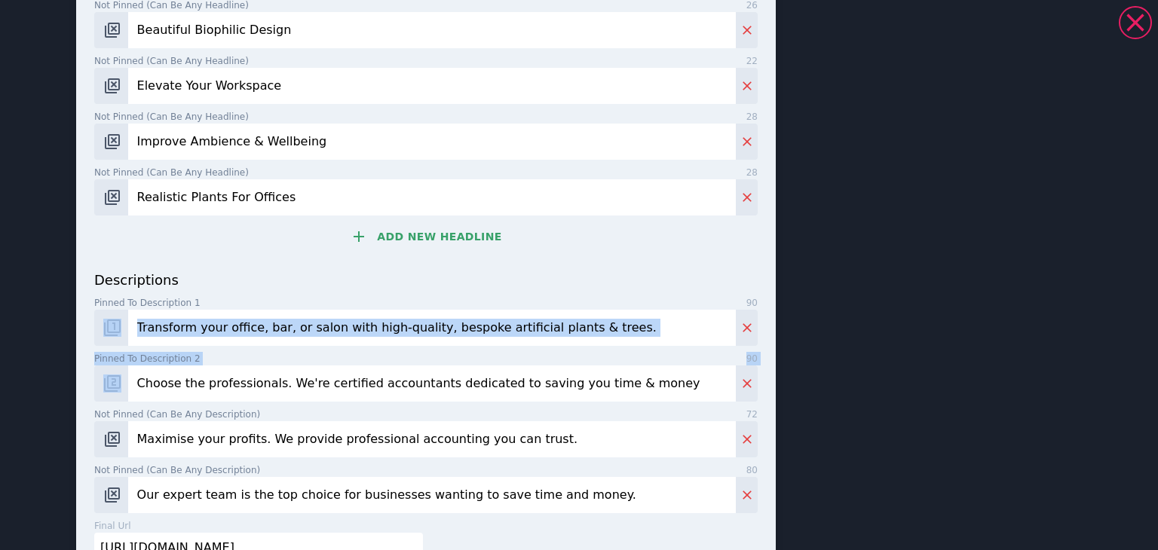
drag, startPoint x: 1152, startPoint y: 315, endPoint x: 280, endPoint y: 388, distance: 875.3
click at [280, 388] on div "Artificial Plants for Business | Bespoke Artificial Plants | Elevate Your Works…" at bounding box center [579, 13] width 1086 height 1221
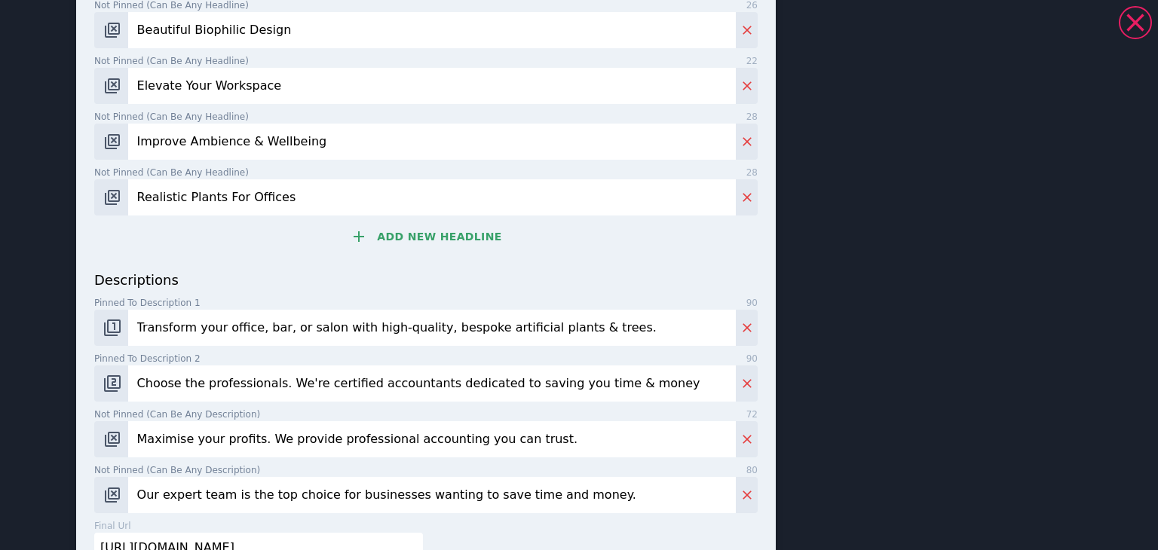
click at [280, 388] on input "Choose the professionals. We're certified accountants dedicated to saving you t…" at bounding box center [432, 384] width 608 height 36
click at [281, 388] on input "Choose the professionals. We're certified accountants dedicated to saving you t…" at bounding box center [432, 384] width 608 height 36
click at [286, 385] on input "Choose the professionals. We're certified accountants dedicated to saving you t…" at bounding box center [432, 384] width 608 height 36
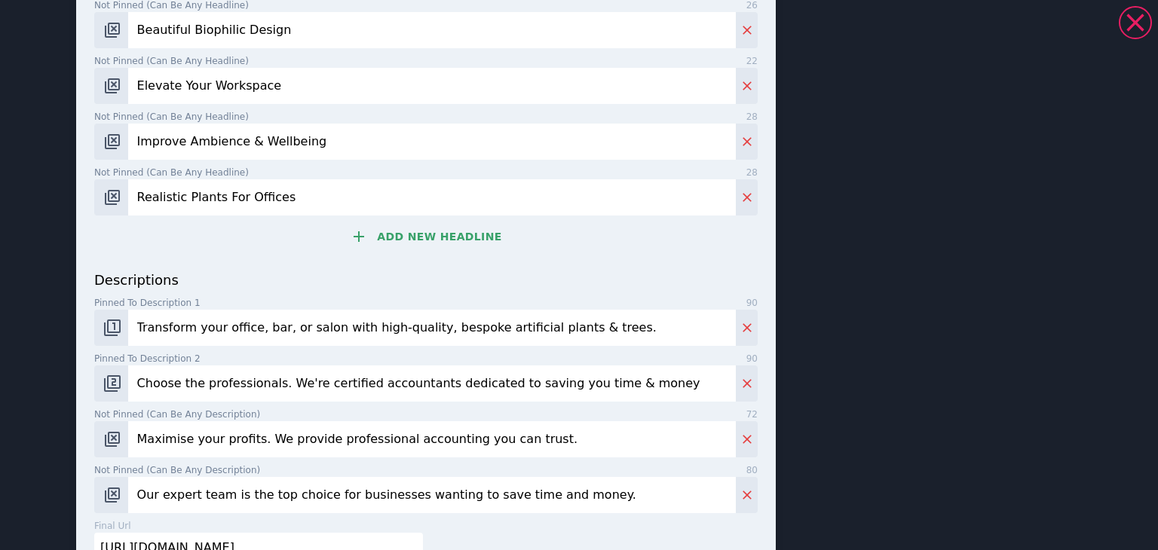
paste input "Transform your office, bar, or salon with high-quality, bespoke artificial plan…"
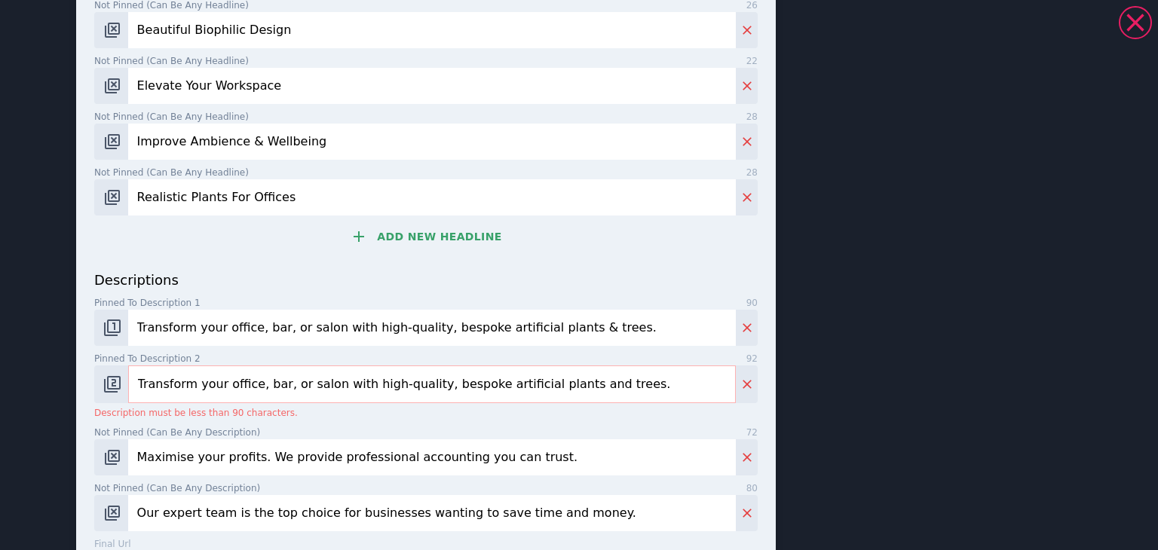
click at [444, 394] on input "Transform your office, bar, or salon with high-quality, bespoke artificial plan…" at bounding box center [432, 385] width 608 height 38
paste input "Create a welcoming, stylish space with our realistic, maintenance-free greenery"
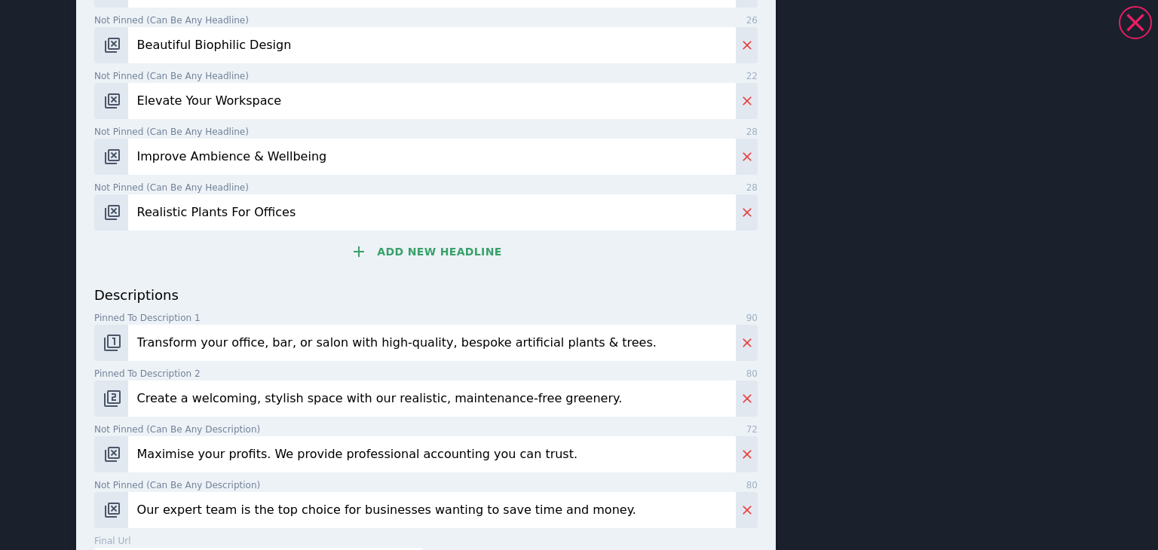
type input "Create a welcoming, stylish space with our realistic, maintenance-free greenery."
click at [333, 444] on input "Maximise your profits. We provide professional accounting you can trust." at bounding box center [432, 455] width 608 height 36
paste input "Our UK-made artificial plants are perfect for offices, restaurants, bars & salo…"
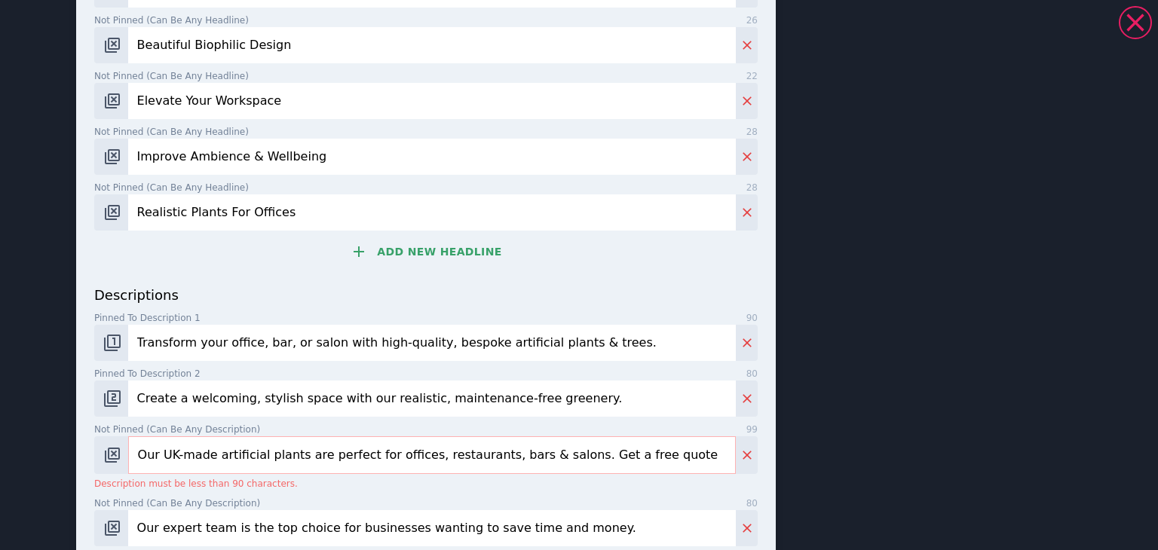
scroll to position [603, 0]
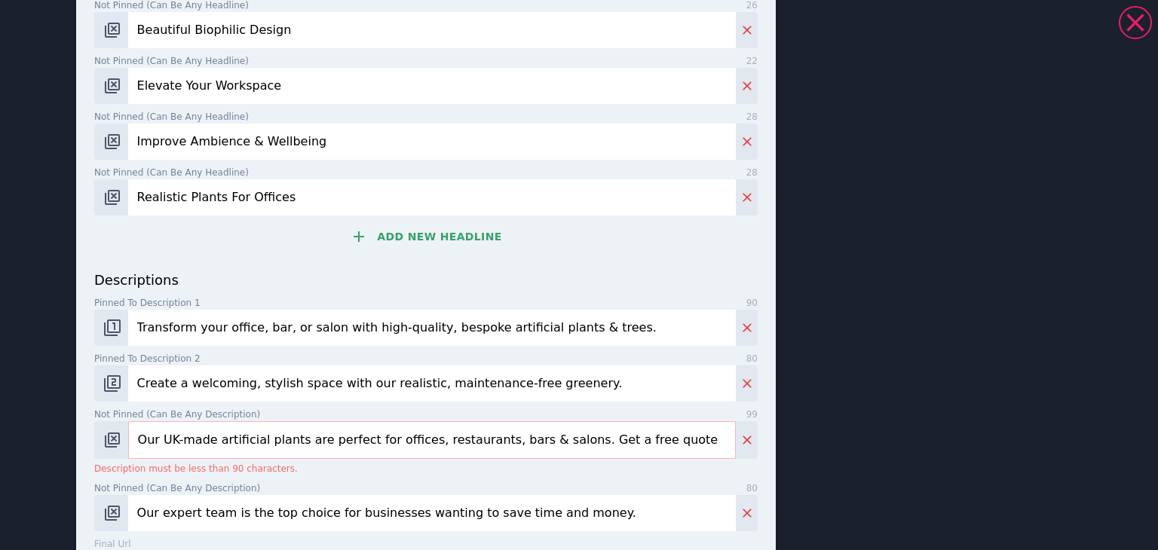
drag, startPoint x: 205, startPoint y: 439, endPoint x: 156, endPoint y: 443, distance: 49.2
click at [156, 443] on input "Our UK-made artificial plants are perfect for offices, restaurants, bars & salo…" at bounding box center [432, 440] width 608 height 38
drag, startPoint x: 522, startPoint y: 441, endPoint x: 498, endPoint y: 440, distance: 24.9
click at [498, 440] on input "Our artificial plants are perfect for offices, restaurants, bars & salons. Get …" at bounding box center [432, 440] width 608 height 38
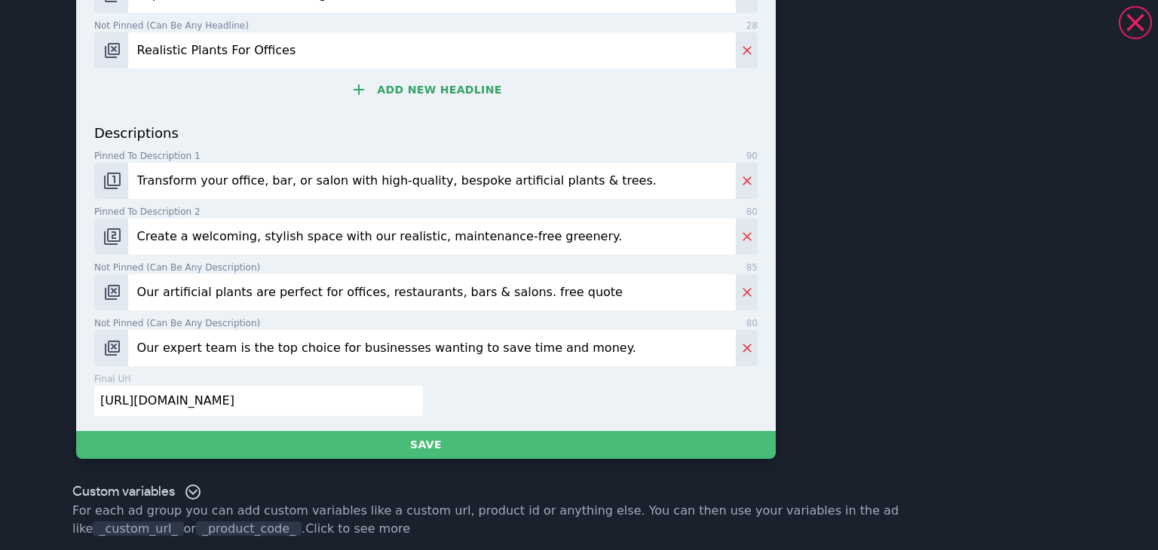
scroll to position [754, 0]
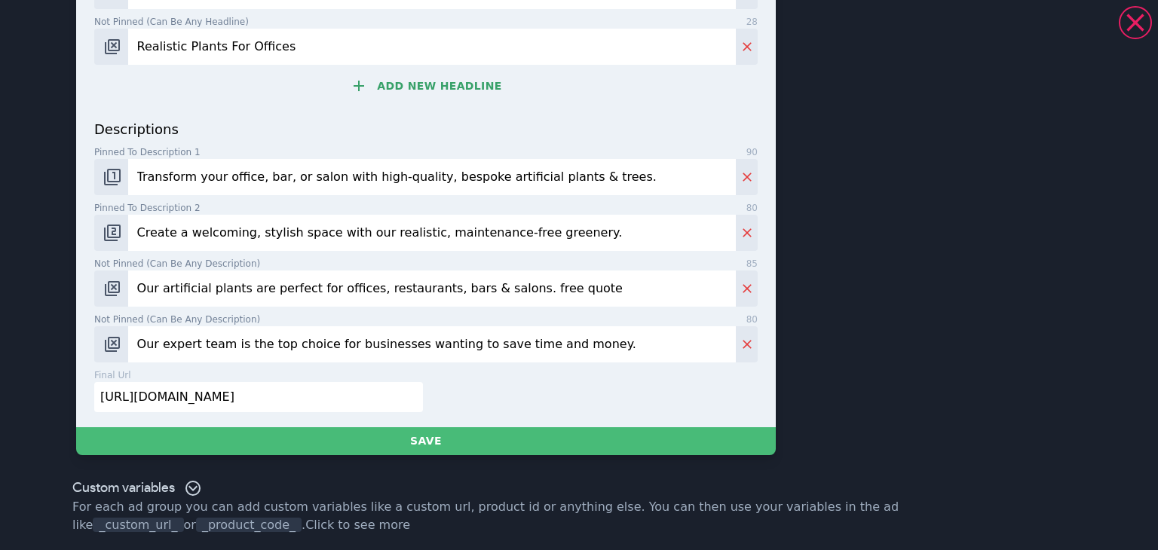
type input "Our artificial plants are perfect for offices, restaurants, bars & salons. free…"
drag, startPoint x: 1151, startPoint y: 286, endPoint x: 329, endPoint y: 339, distance: 824.3
click at [329, 339] on div "descriptions Pinned to description 1 90 Transform your office, bar, or salon wi…" at bounding box center [425, 241] width 663 height 244
click at [329, 339] on input "Our expert team is the top choice for businesses wanting to save time and money." at bounding box center [432, 344] width 608 height 36
click at [316, 346] on input "Our expert team is the top choice for businesses wanting to save time and money." at bounding box center [432, 344] width 608 height 36
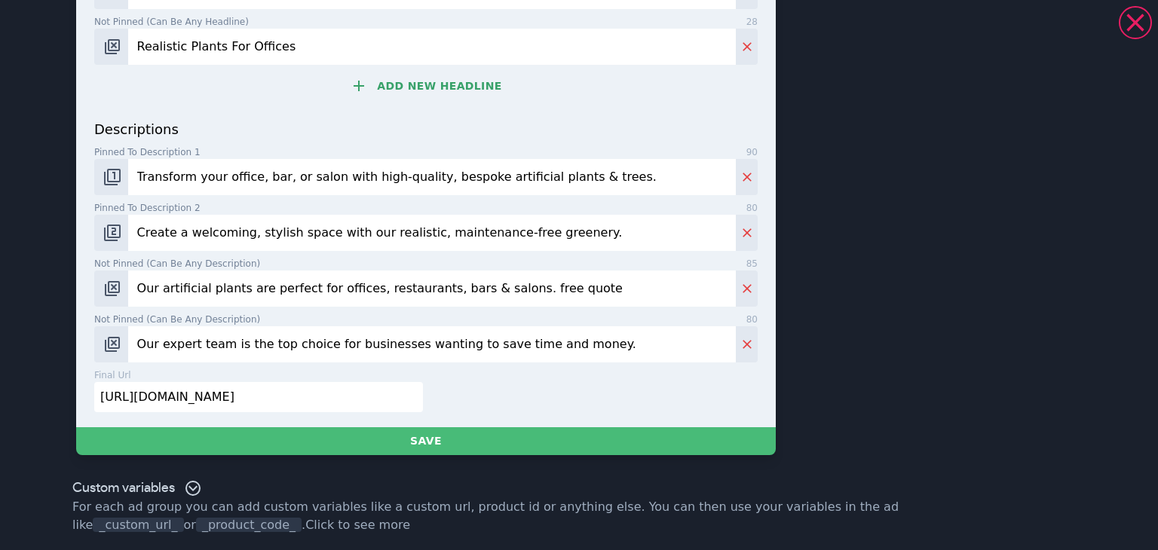
click at [316, 346] on input "Our expert team is the top choice for businesses wanting to save time and money." at bounding box center [432, 344] width 608 height 36
paste input "UK-made artificial plants are perfect for offices, restaurants, bars & salons. …"
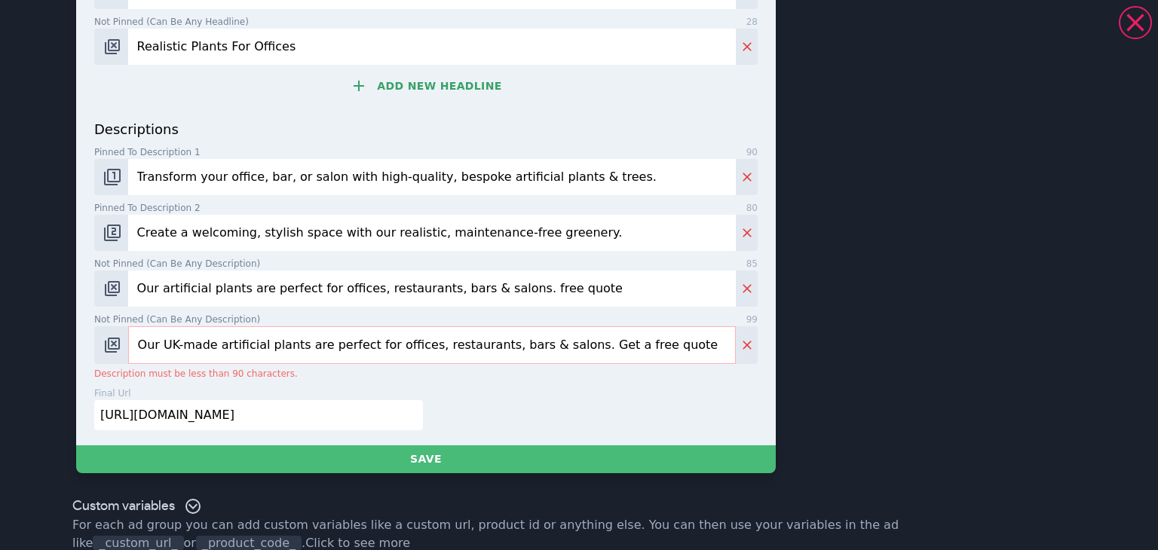
click at [169, 345] on input "Our UK-made artificial plants are perfect for offices, restaurants, bars & salo…" at bounding box center [432, 345] width 608 height 38
paste input "From green walls to statement trees, we offer low-maintenance solutions for com…"
drag, startPoint x: 372, startPoint y: 345, endPoint x: 332, endPoint y: 348, distance: 40.1
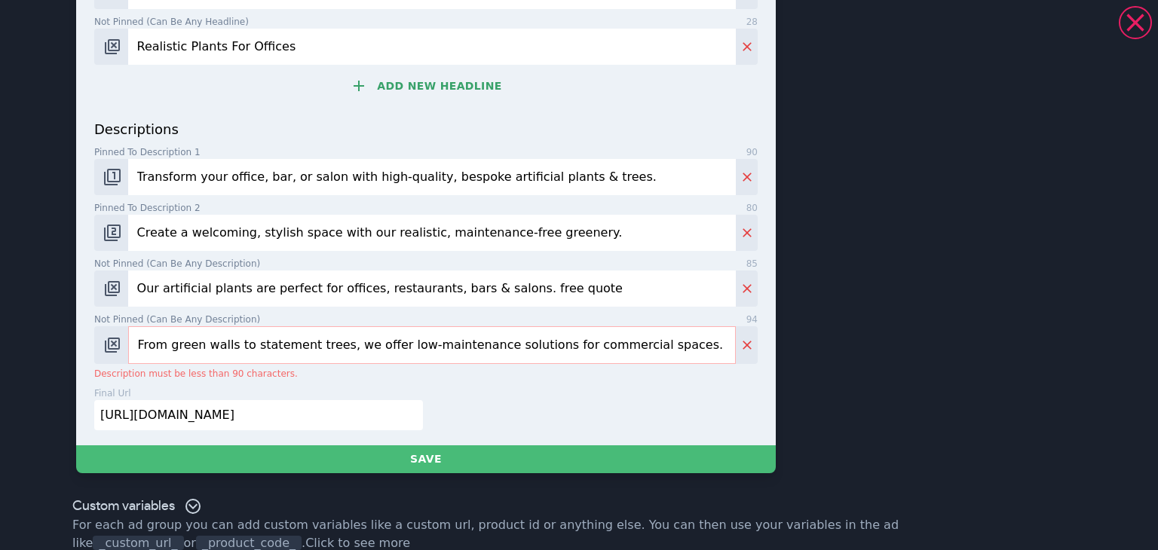
click at [332, 348] on input "From green walls to statement trees, we offer low-maintenance solutions for com…" at bounding box center [432, 345] width 608 height 38
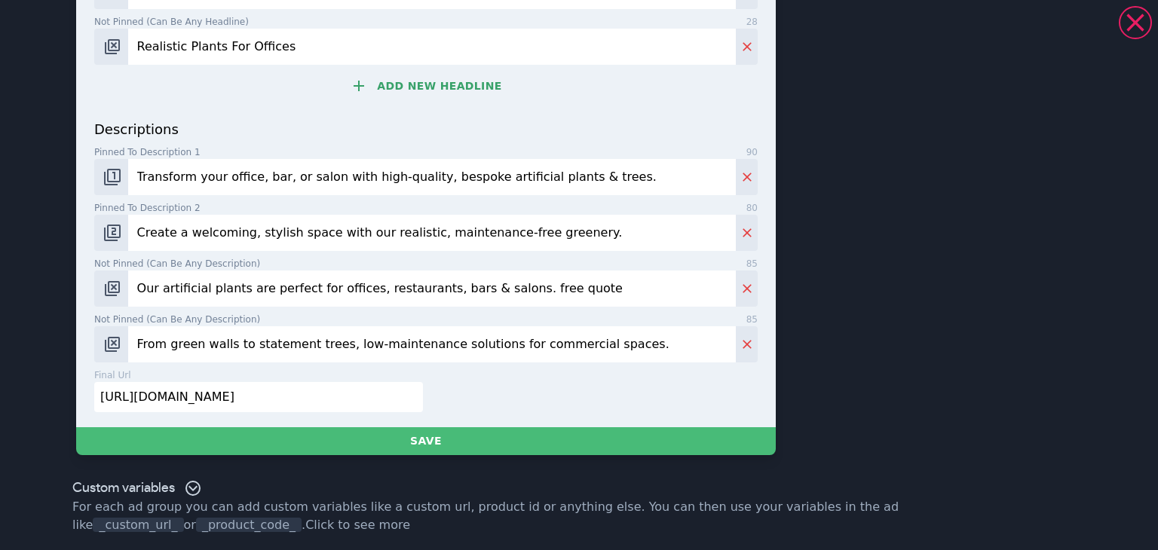
type input "From green walls to statement trees, low-maintenance solutions for commercial s…"
click at [172, 396] on input "[URL][DOMAIN_NAME]" at bounding box center [258, 397] width 329 height 30
click at [198, 397] on input "[URL][DOMAIN_NAME]" at bounding box center [258, 397] width 329 height 30
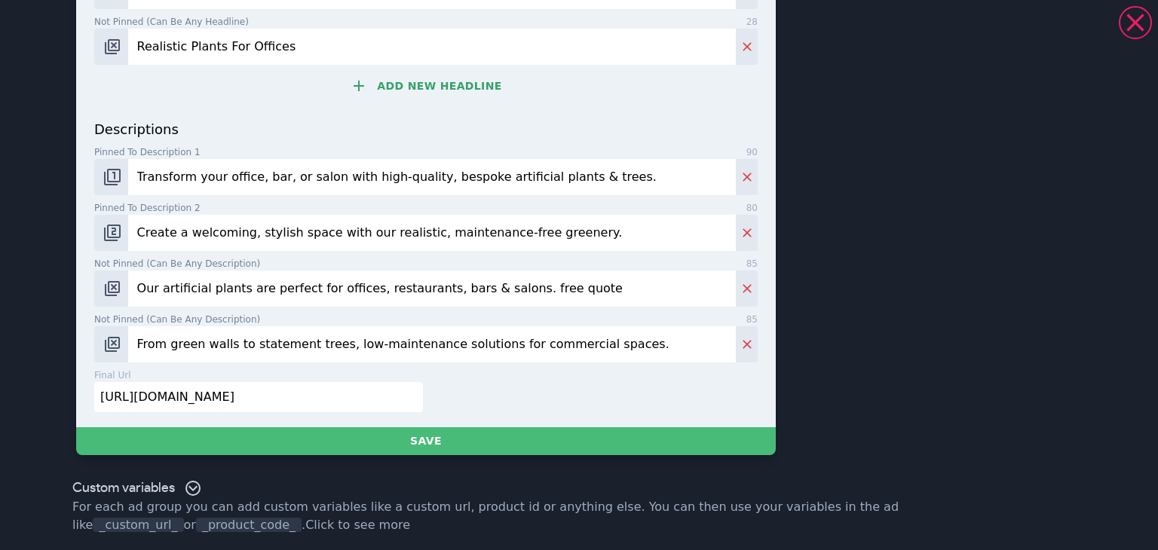
click at [198, 397] on input "[URL][DOMAIN_NAME]" at bounding box center [258, 397] width 329 height 30
paste input "[DOMAIN_NAME][URL]"
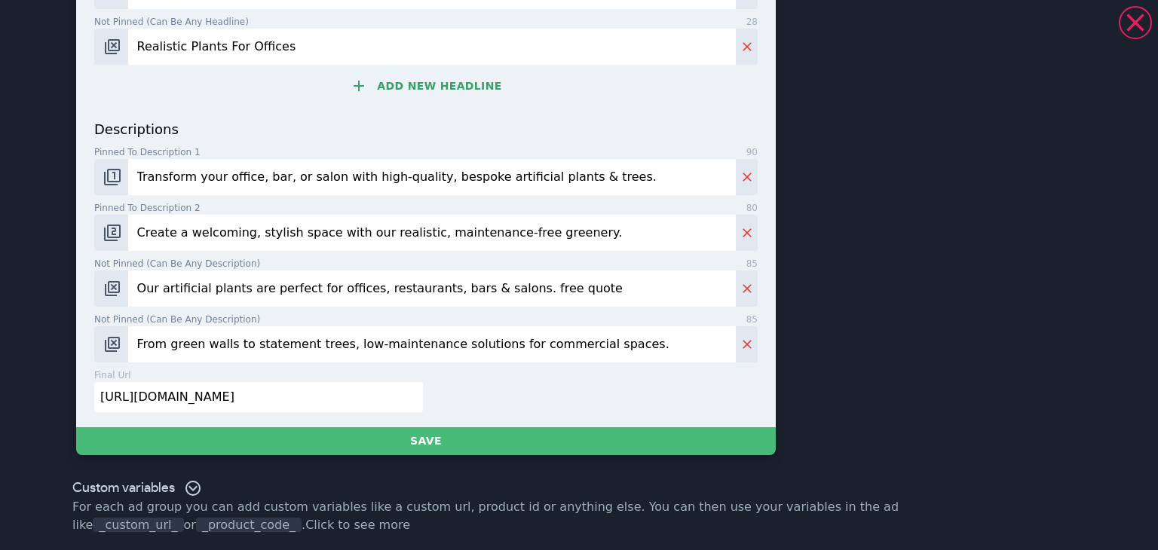
type input "[URL][DOMAIN_NAME]"
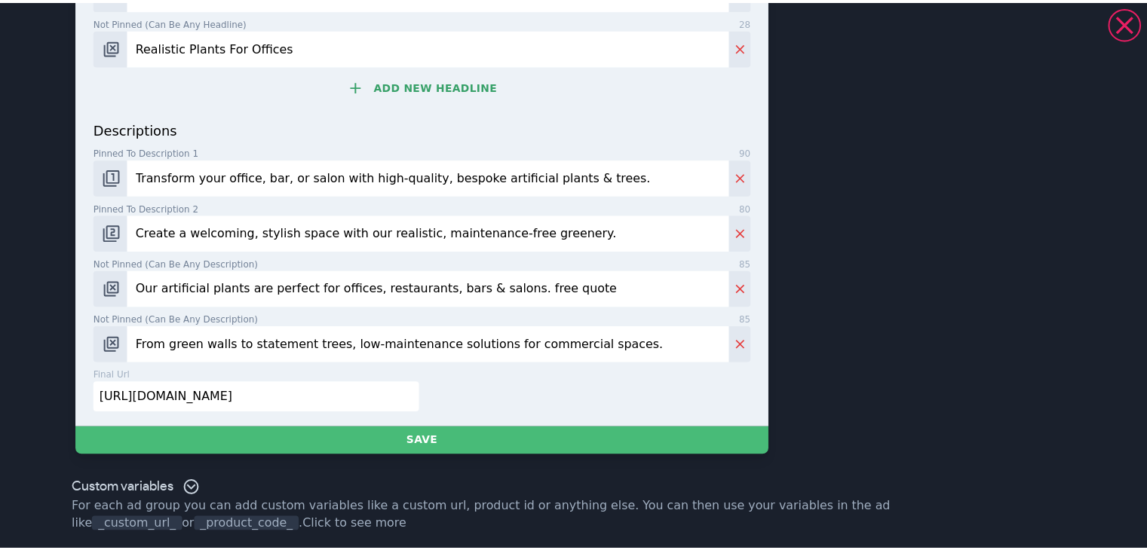
scroll to position [0, 0]
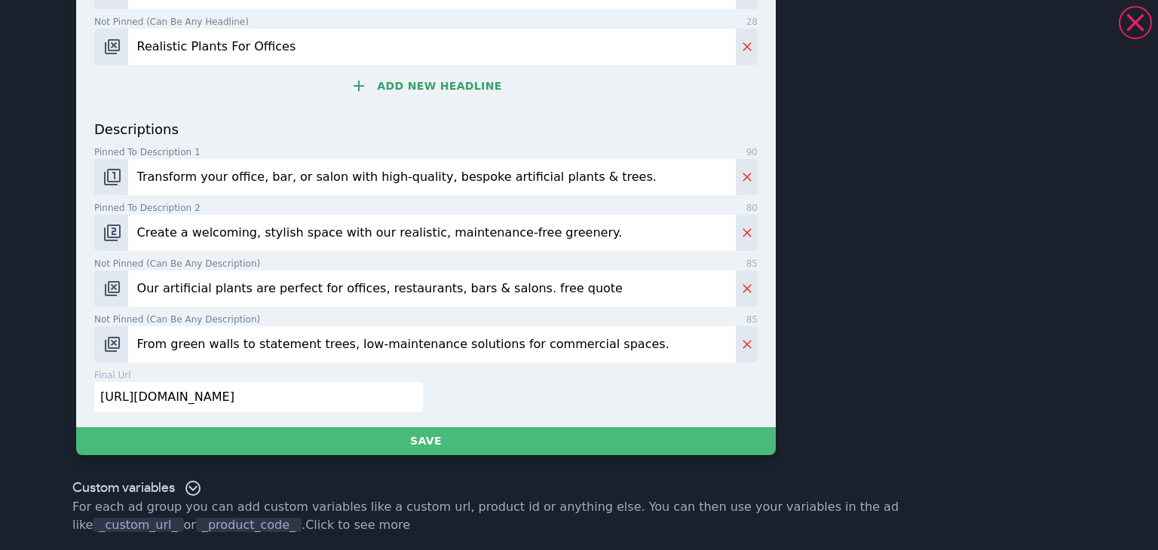
click at [297, 345] on input "From green walls to statement trees, low-maintenance solutions for commercial s…" at bounding box center [432, 344] width 608 height 36
paste input "we offer low-maintenance solutions for commercial spaces"
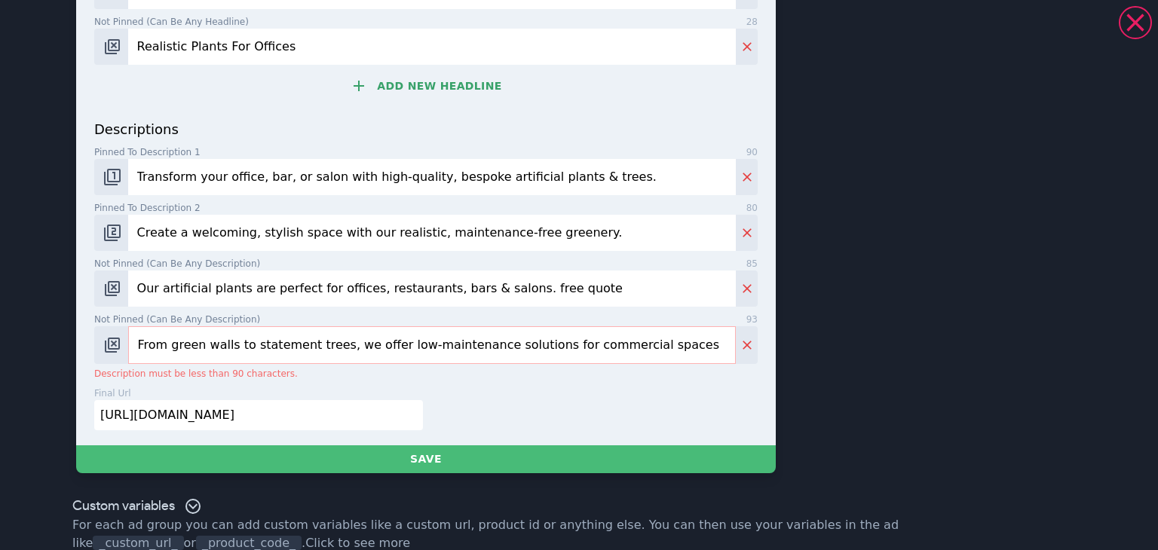
click at [317, 348] on input "From green walls to statement trees, we offer low-maintenance solutions for com…" at bounding box center [432, 345] width 608 height 38
click at [319, 349] on input "From green walls to statement trees, we offer low-maintenance solutions for com…" at bounding box center [432, 345] width 608 height 38
click at [320, 350] on input "From green walls to statement trees, we offer low-maintenance solutions for com…" at bounding box center [432, 345] width 608 height 38
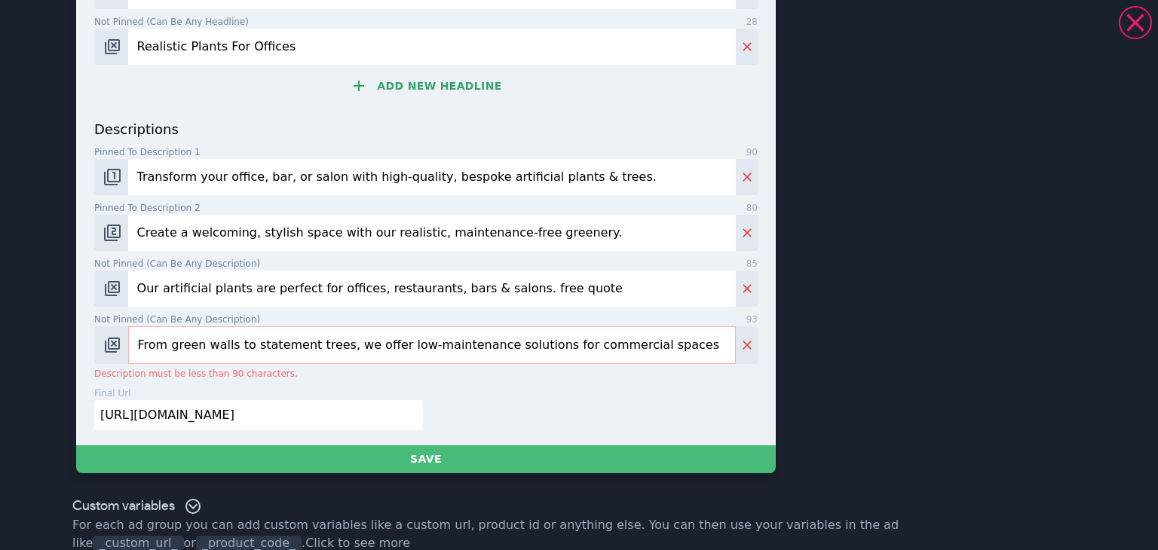
click at [320, 350] on input "From green walls to statement trees, we offer low-maintenance solutions for com…" at bounding box center [432, 345] width 608 height 38
paste input "text"
drag, startPoint x: 1091, startPoint y: 238, endPoint x: 350, endPoint y: 375, distance: 753.6
click at [350, 375] on div "descriptions Pinned to description 1 90 Transform your office, bar, or salon wi…" at bounding box center [425, 250] width 663 height 262
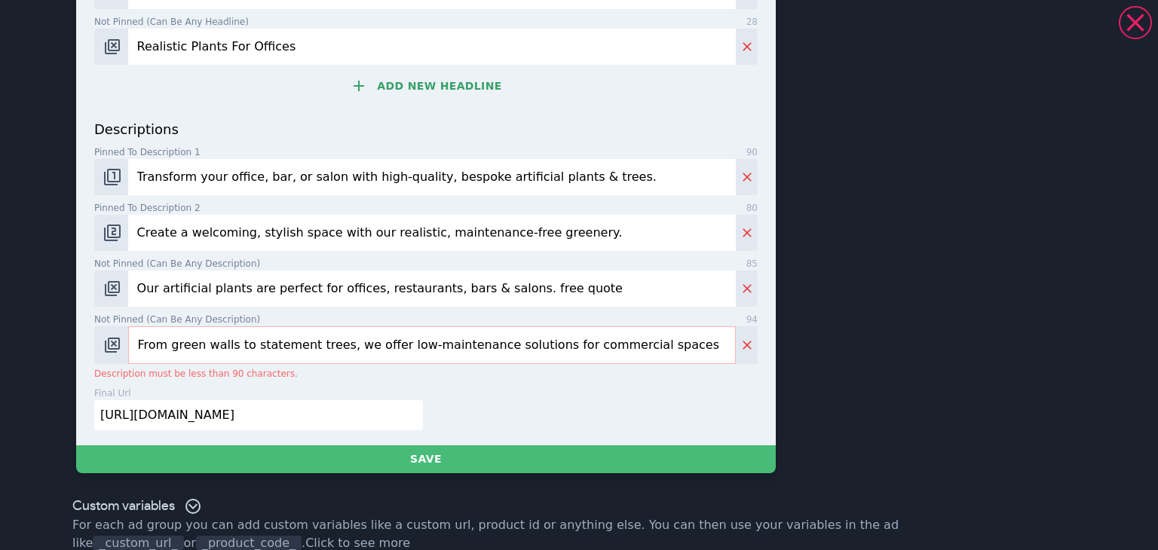
drag, startPoint x: 659, startPoint y: 351, endPoint x: 57, endPoint y: 366, distance: 601.8
paste input "text"
click at [362, 345] on input "From green walls to statement trees, we offer low-maintenance solutions for com…" at bounding box center [432, 345] width 608 height 38
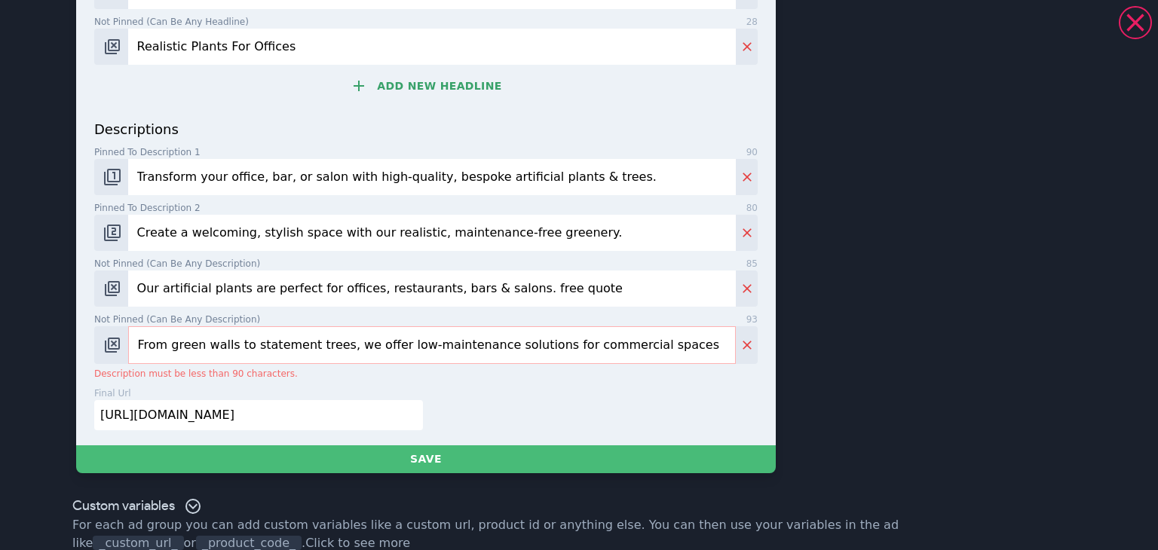
click at [362, 345] on input "From green walls to statement trees, we offer low-maintenance solutions for com…" at bounding box center [432, 345] width 608 height 38
paste input "."
click at [281, 341] on input "From green walls to statement trees, we offer low-maintenance solutions for com…" at bounding box center [432, 345] width 608 height 38
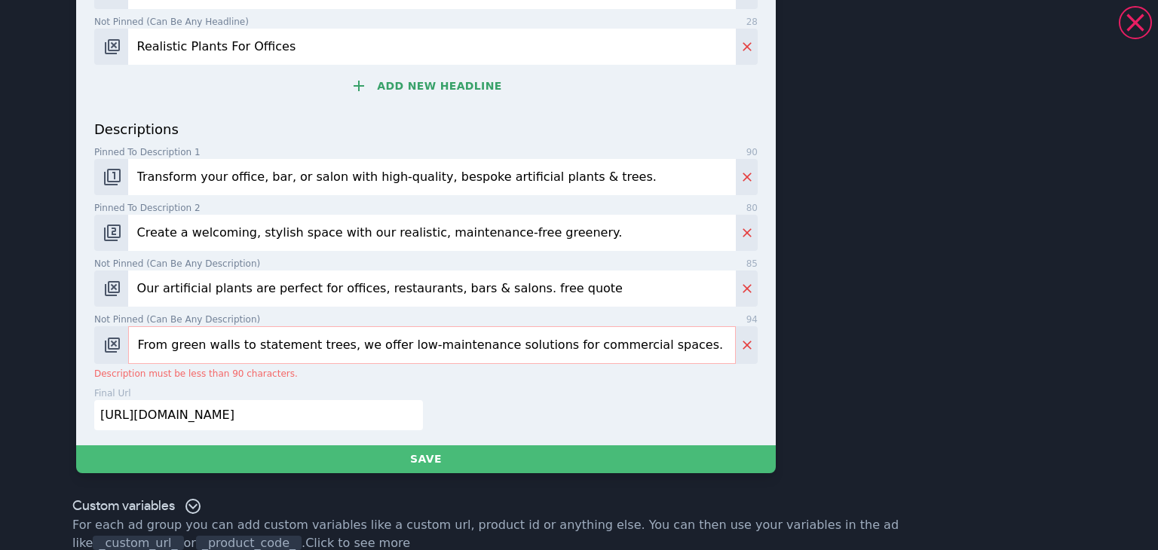
click at [281, 341] on input "From green walls to statement trees, we offer low-maintenance solutions for com…" at bounding box center [432, 345] width 608 height 38
paste input "Green walls & statement trees for low-maintenance commercial spaces"
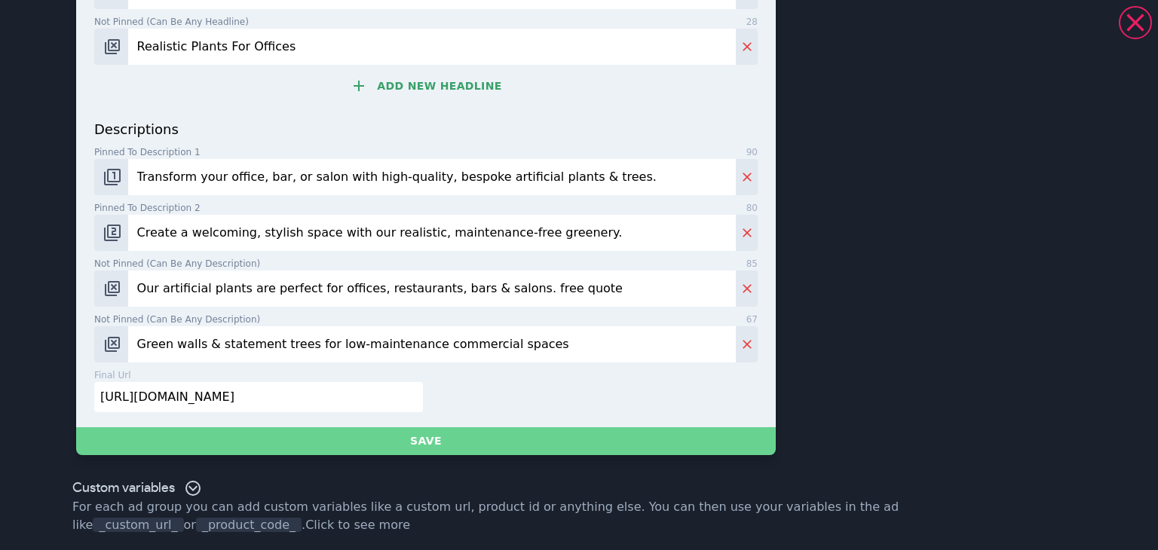
type input "Green walls & statement trees for low-maintenance commercial spaces"
click at [431, 441] on button "Save" at bounding box center [426, 441] width 700 height 28
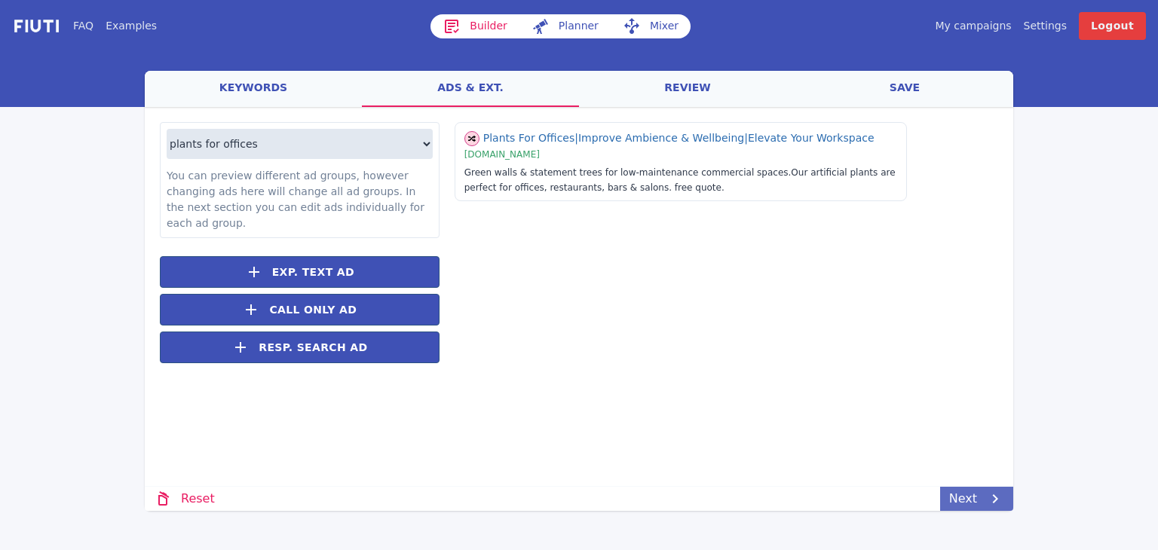
click at [989, 510] on link "Next" at bounding box center [976, 499] width 73 height 24
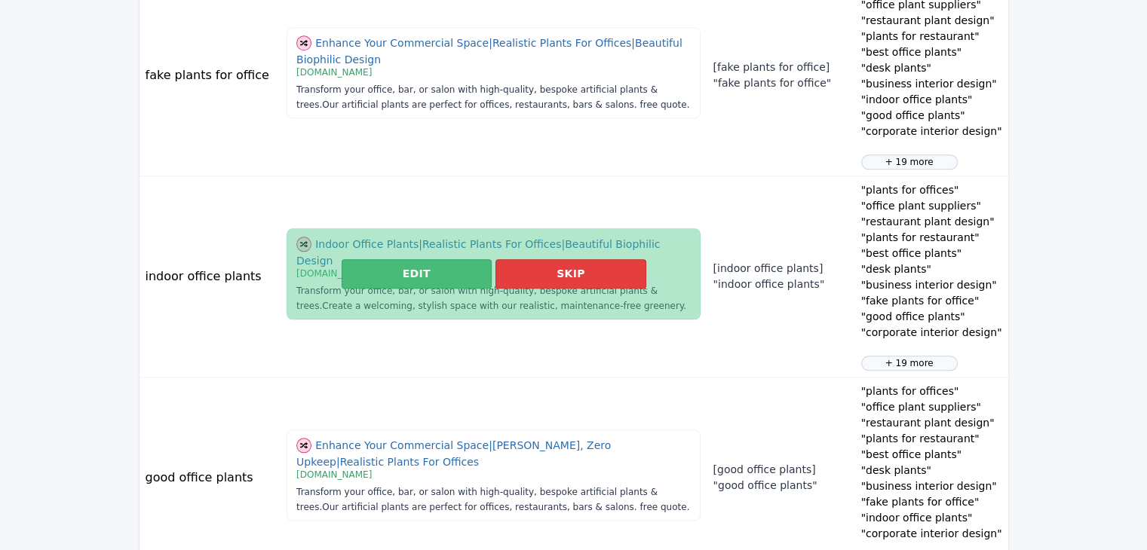
scroll to position [1805, 0]
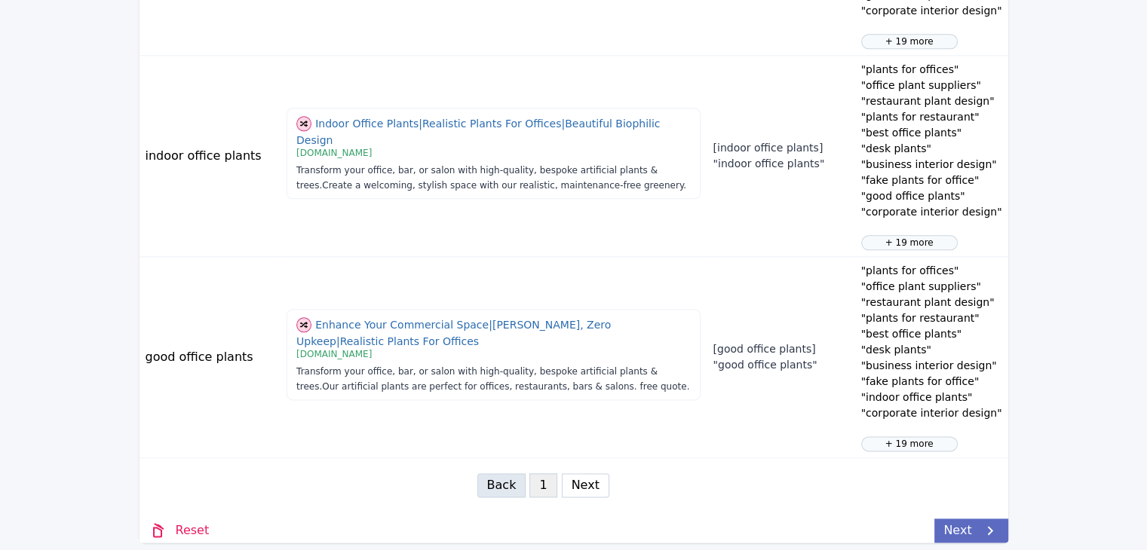
click at [993, 522] on icon at bounding box center [990, 531] width 18 height 18
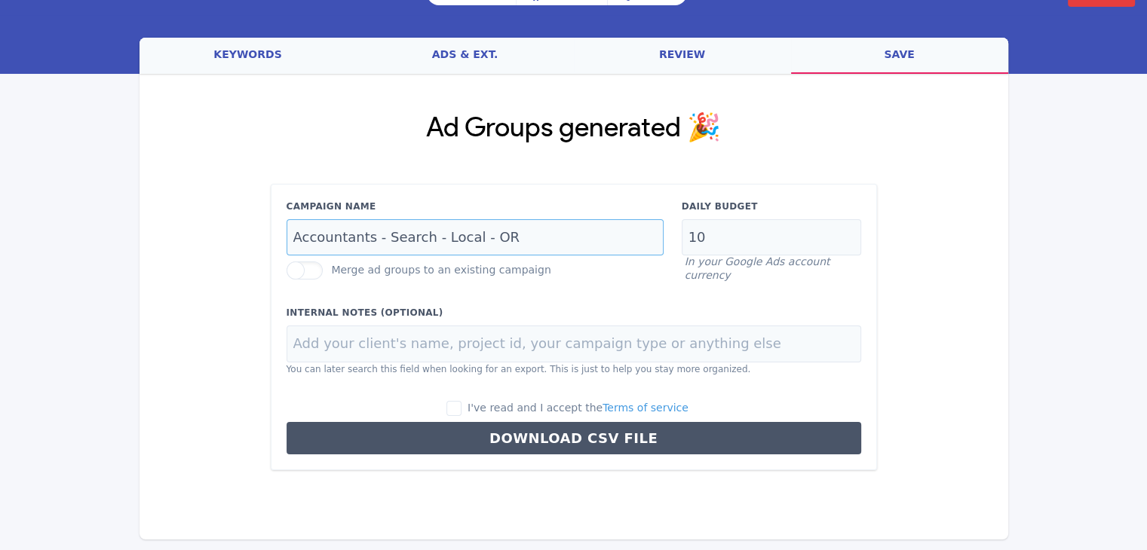
scroll to position [0, 0]
drag, startPoint x: 365, startPoint y: 237, endPoint x: 225, endPoint y: 239, distance: 140.2
click at [225, 239] on div "Ad Groups generated 🎉 Campaign Name Accountants - Search - Local - OR Merge ad …" at bounding box center [573, 292] width 869 height 436
drag, startPoint x: 458, startPoint y: 234, endPoint x: 422, endPoint y: 235, distance: 36.2
click at [422, 235] on input "Commercial - Search - Local - OR" at bounding box center [474, 237] width 377 height 37
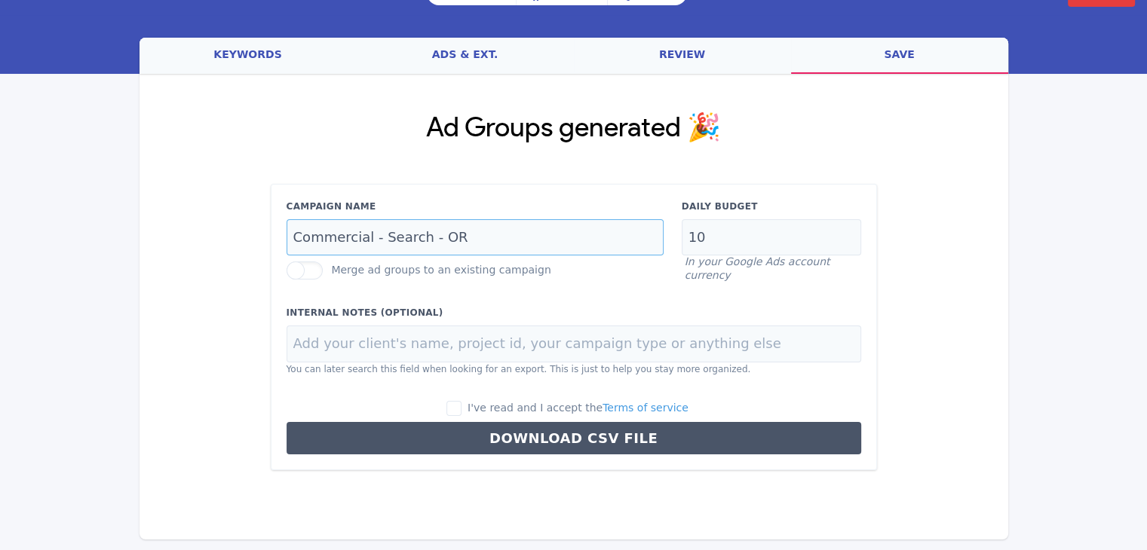
type input "Commercial - Search - OR"
click at [480, 415] on div "I've read and I accept the Terms of service Download CSV File" at bounding box center [573, 427] width 593 height 55
click at [461, 405] on input "I've read and I accept the Terms of service" at bounding box center [453, 408] width 15 height 15
checkbox input "true"
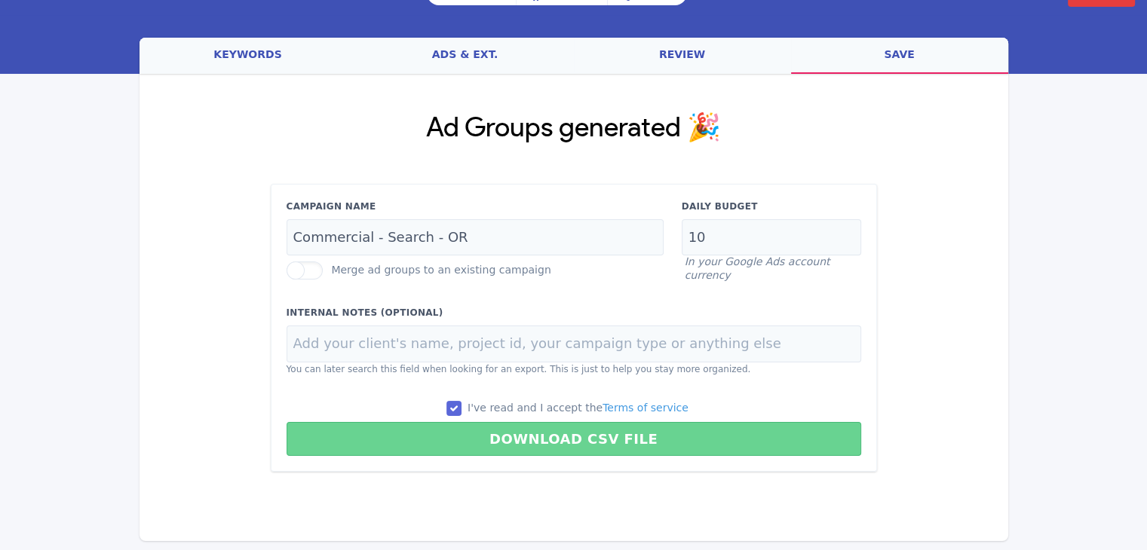
click at [507, 446] on button "Download CSV File" at bounding box center [573, 439] width 574 height 34
